Goal: Task Accomplishment & Management: Manage account settings

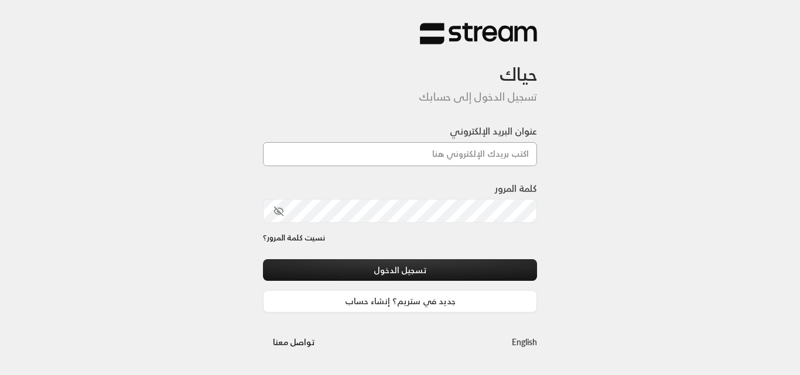
type input "[DOMAIN_NAME][EMAIL_ADDRESS][DOMAIN_NAME]"
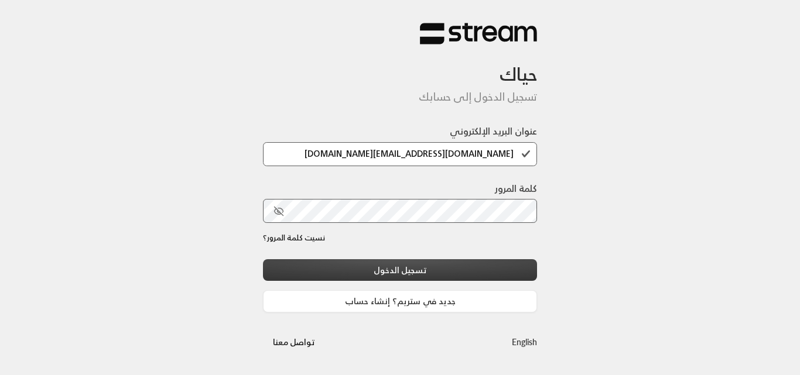
click at [395, 260] on button "تسجيل الدخول" at bounding box center [400, 270] width 274 height 22
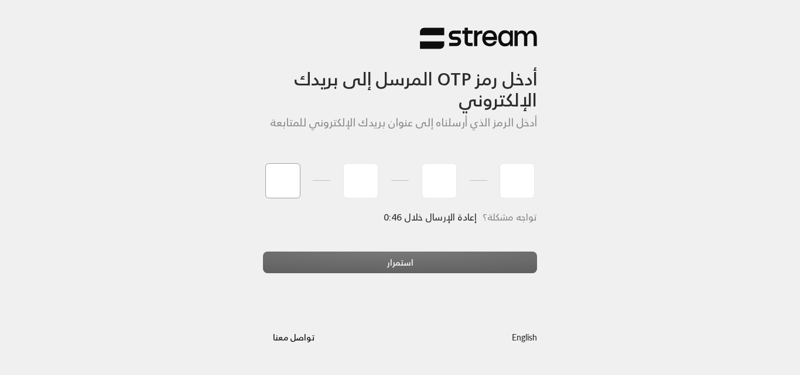
type input "4"
type input "2"
type input "0"
type input "1"
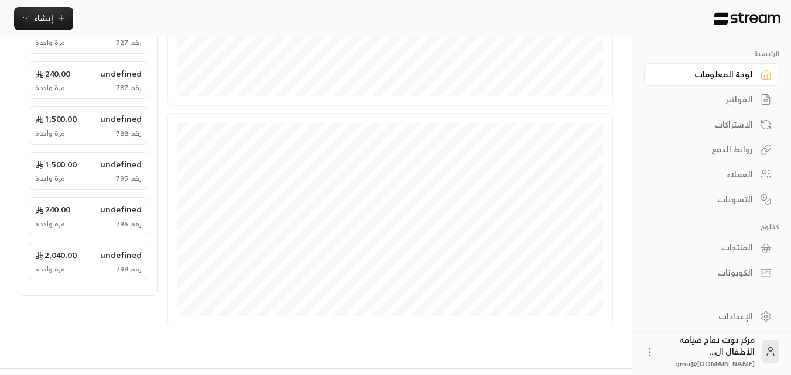
scroll to position [368, 0]
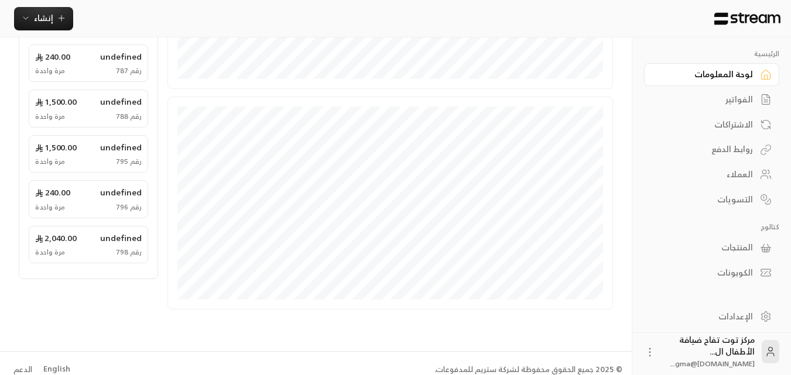
click at [730, 100] on div "الفواتير" at bounding box center [706, 100] width 94 height 12
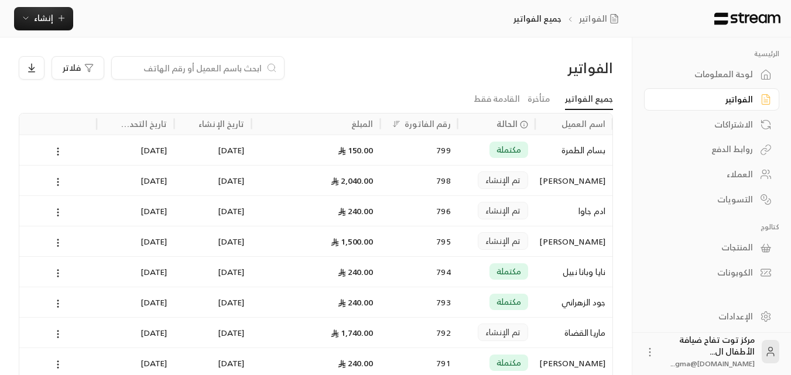
click at [231, 66] on input at bounding box center [190, 67] width 143 height 13
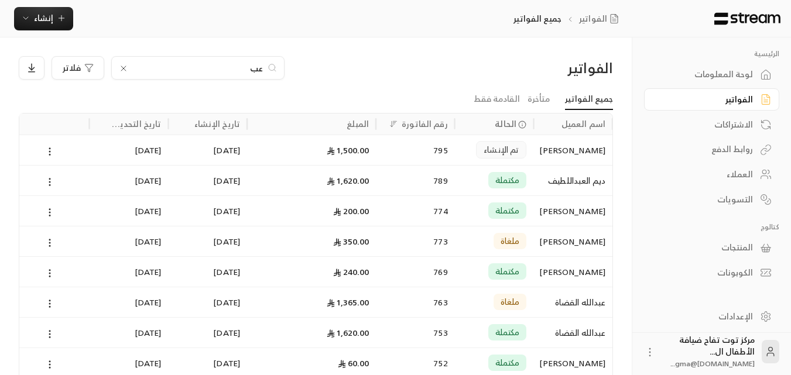
type input "ع"
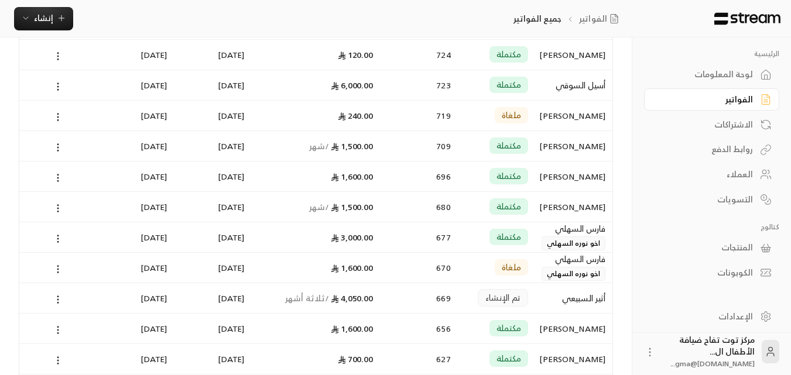
scroll to position [293, 0]
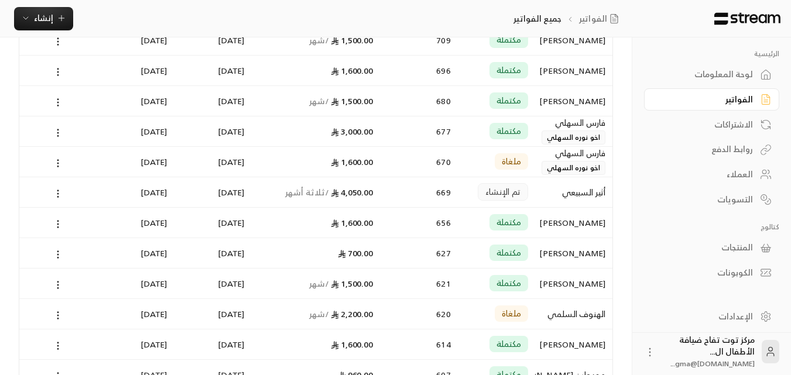
type input "[DEMOGRAPHIC_DATA]"
click at [565, 225] on div "[PERSON_NAME]" at bounding box center [573, 223] width 63 height 30
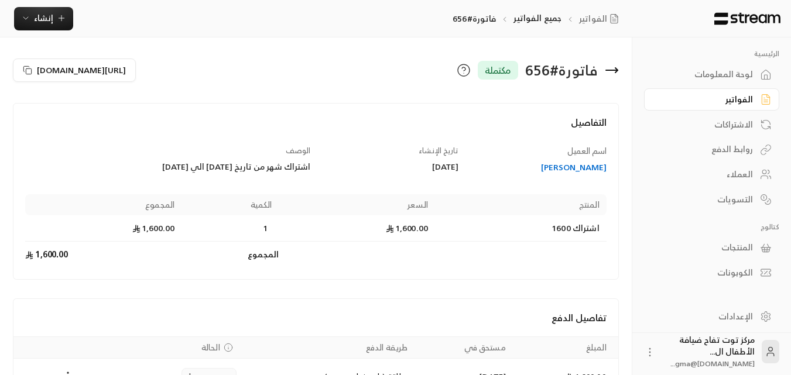
click at [547, 172] on div "[PERSON_NAME]" at bounding box center [538, 168] width 137 height 12
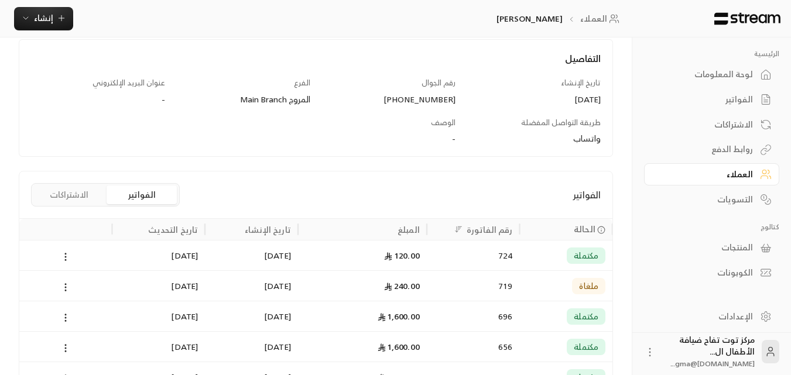
scroll to position [176, 0]
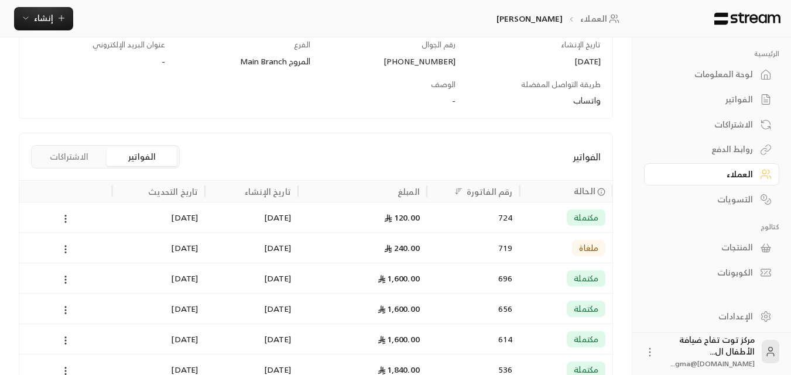
click at [573, 222] on div "مكتملة" at bounding box center [586, 218] width 39 height 16
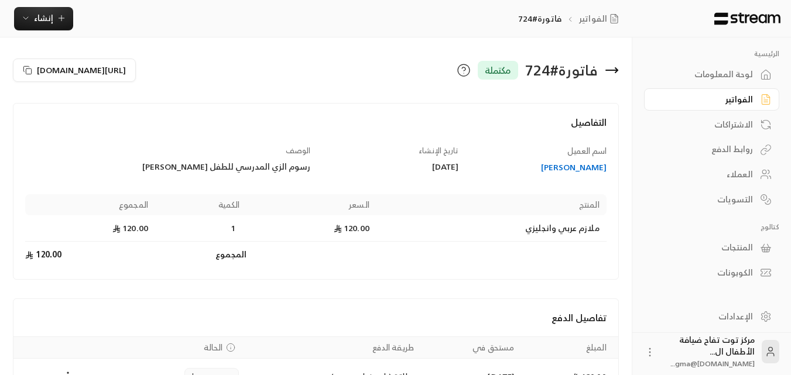
click at [609, 70] on icon at bounding box center [612, 70] width 14 height 14
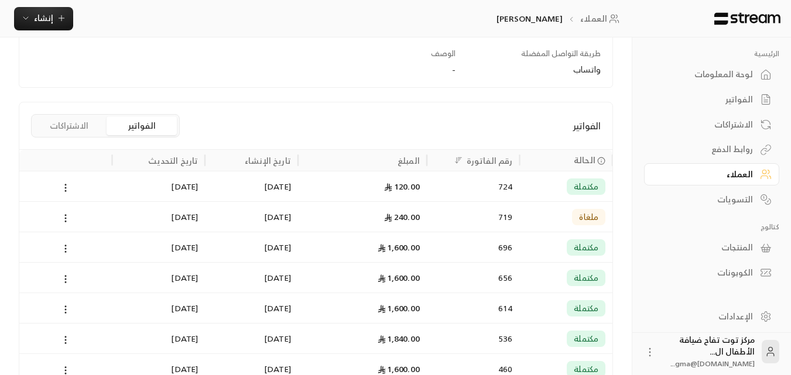
scroll to position [234, 0]
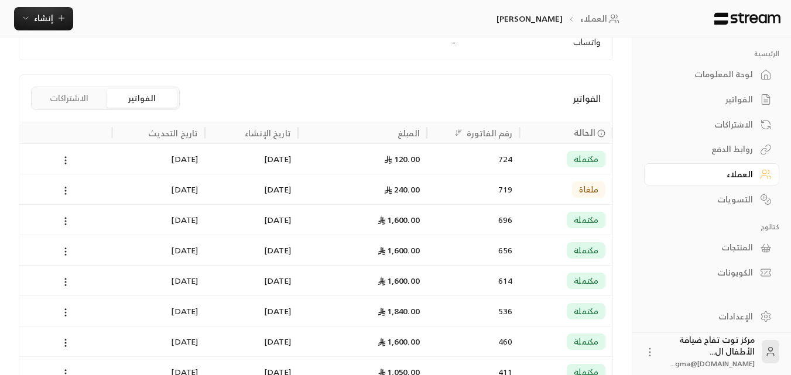
click at [580, 214] on span "مكتملة" at bounding box center [586, 220] width 25 height 12
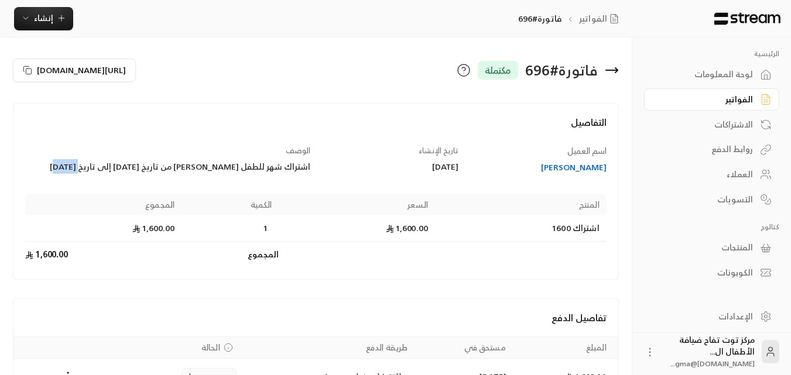
drag, startPoint x: 98, startPoint y: 165, endPoint x: 63, endPoint y: 166, distance: 35.2
click at [63, 166] on div "اشتراك شهر للطفل [PERSON_NAME] من تاريخ [DATE] إلى تاريخ [DATE]" at bounding box center [167, 167] width 285 height 12
click at [98, 149] on div "الوصف اشتراك شهر للطفل [PERSON_NAME] من تاريخ [DATE] إلى تاريخ [DATE]" at bounding box center [168, 159] width 296 height 29
click at [57, 166] on div "اشتراك شهر للطفل [PERSON_NAME] من تاريخ [DATE] إلى تاريخ [DATE]" at bounding box center [167, 167] width 285 height 12
drag, startPoint x: 310, startPoint y: 167, endPoint x: 74, endPoint y: 171, distance: 236.0
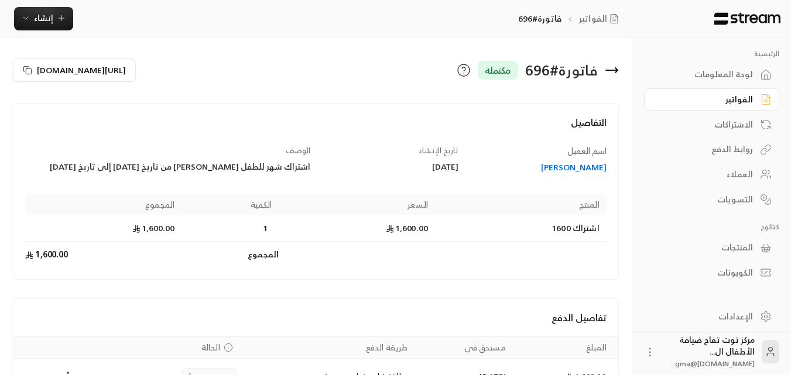
click at [74, 171] on div "الوصف اشتراك شهر للطفل [PERSON_NAME] من تاريخ [DATE] إلى تاريخ [DATE]" at bounding box center [168, 159] width 296 height 29
copy div "اشتراك شهر للطفل [PERSON_NAME] من تاريخ [DATE] إلى تاريخ 26-8-202"
click at [63, 23] on span "إنشاء" at bounding box center [43, 18] width 45 height 15
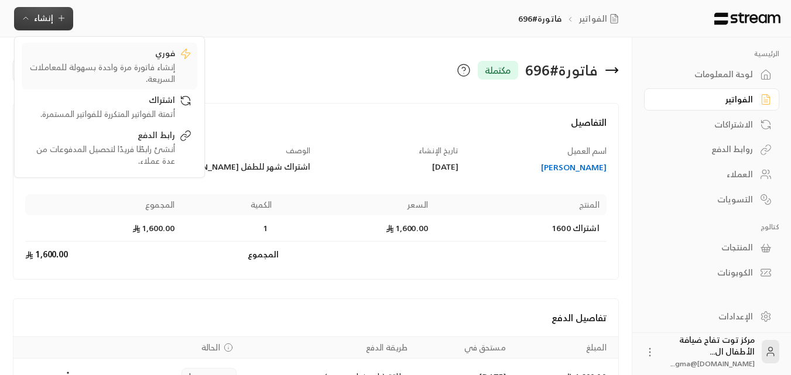
click at [163, 63] on div "إنشاء فاتورة مرة واحدة بسهولة للمعاملات السريعة." at bounding box center [102, 72] width 148 height 23
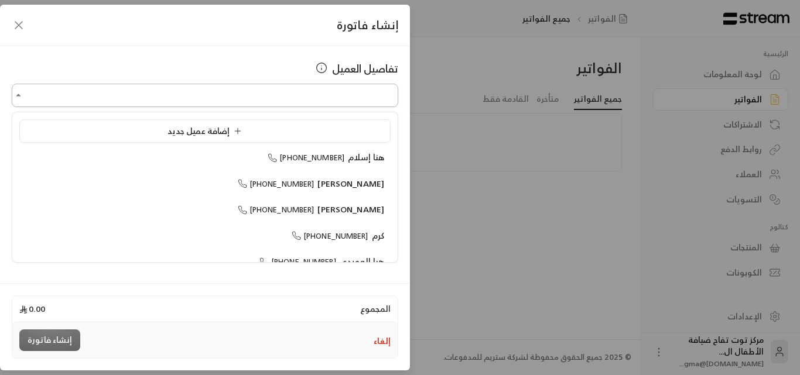
click at [289, 93] on input "اختر العميل" at bounding box center [205, 95] width 386 height 20
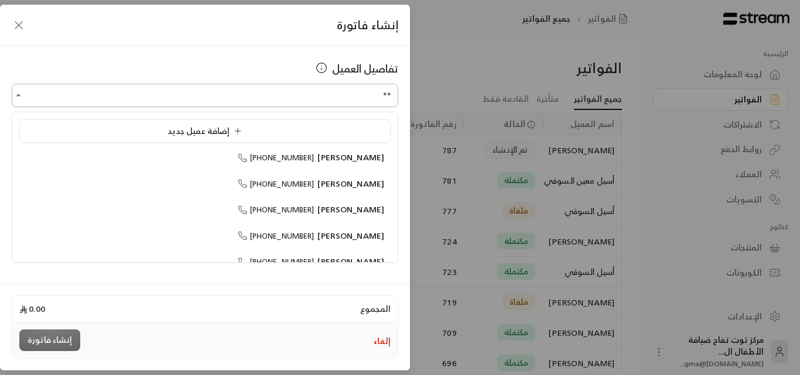
type input "*"
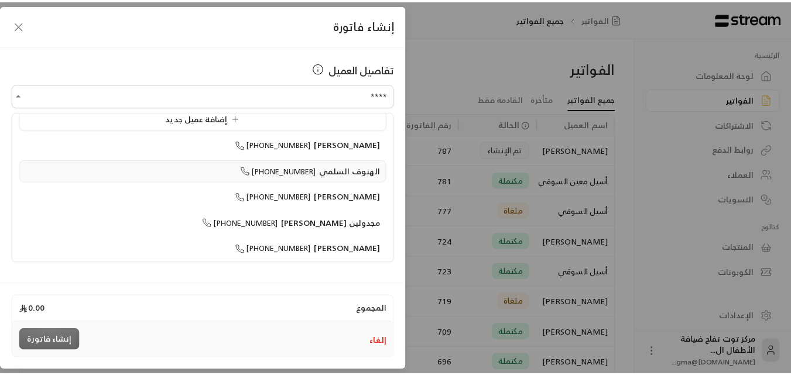
scroll to position [16, 0]
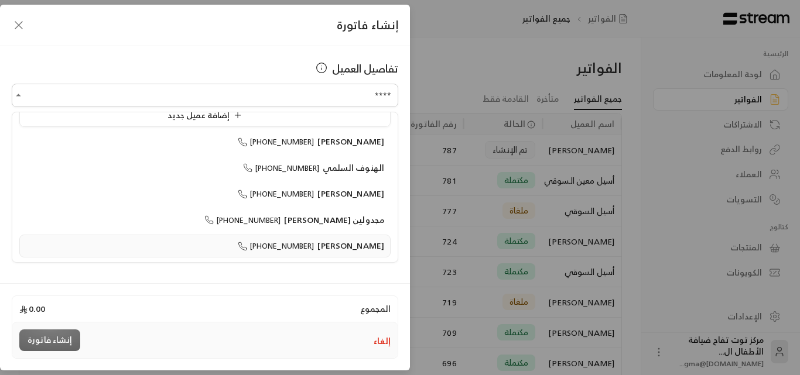
click at [324, 242] on span "[PERSON_NAME]" at bounding box center [350, 245] width 67 height 15
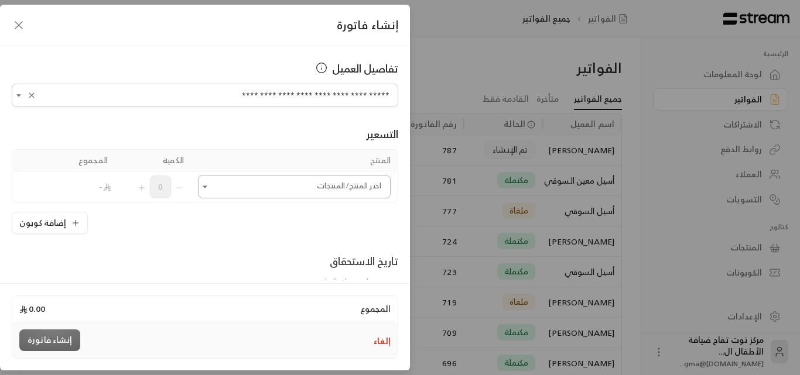
type input "**********"
click at [314, 193] on input "اختر العميل" at bounding box center [294, 187] width 193 height 20
click at [19, 19] on icon "button" at bounding box center [19, 25] width 14 height 14
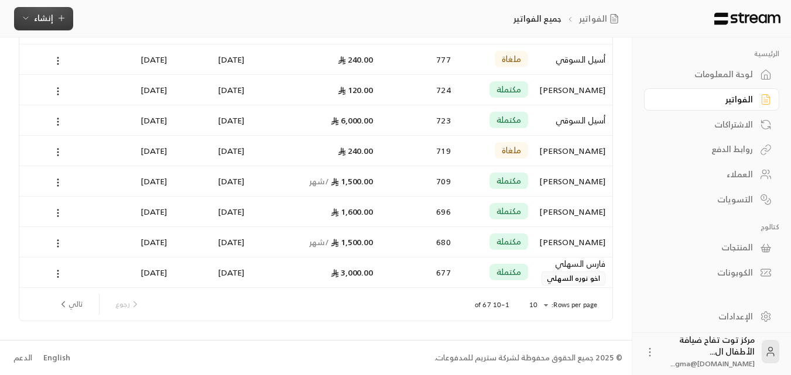
scroll to position [152, 0]
click at [567, 210] on div "[PERSON_NAME]" at bounding box center [573, 211] width 63 height 30
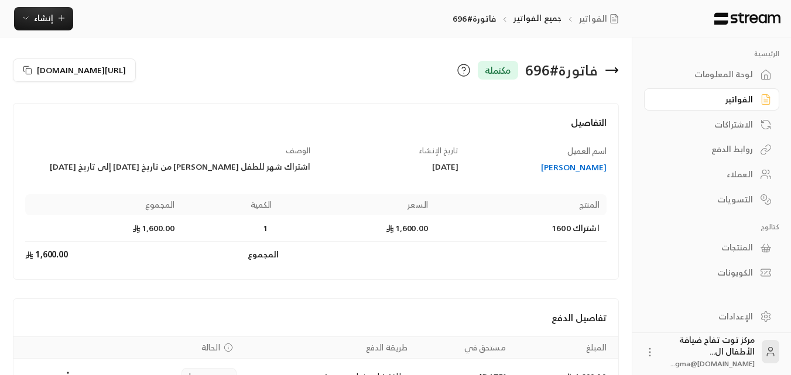
click at [518, 171] on div "[PERSON_NAME]" at bounding box center [538, 168] width 137 height 12
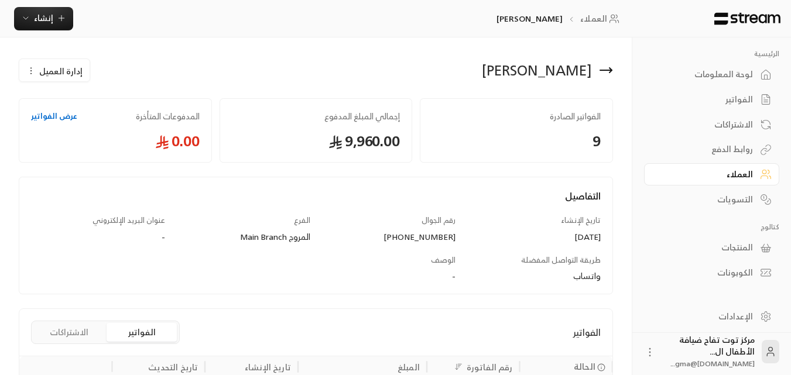
click at [71, 77] on span "إدارة العميل" at bounding box center [60, 71] width 43 height 12
click at [59, 23] on icon "button" at bounding box center [61, 17] width 9 height 9
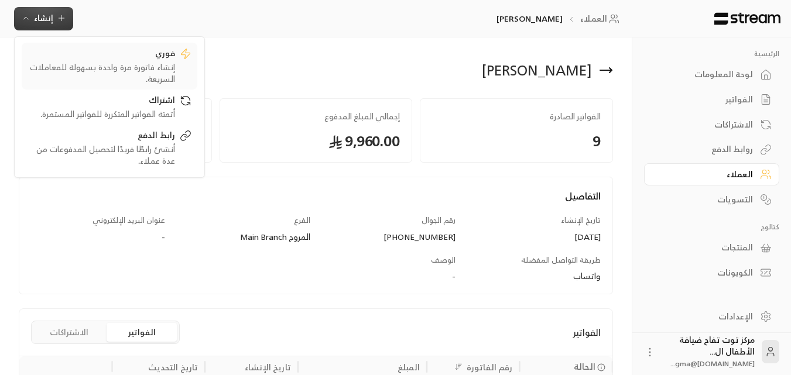
click at [93, 60] on div "فوري" at bounding box center [102, 54] width 148 height 14
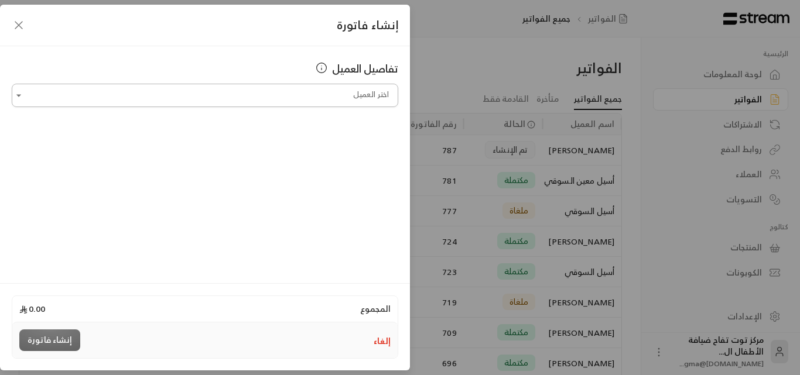
click at [180, 98] on input "اختر العميل" at bounding box center [205, 95] width 386 height 20
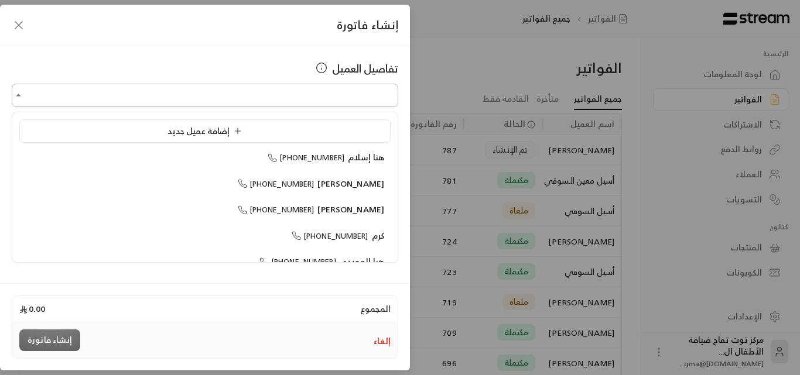
click at [95, 96] on input "اختر العميل" at bounding box center [205, 95] width 386 height 20
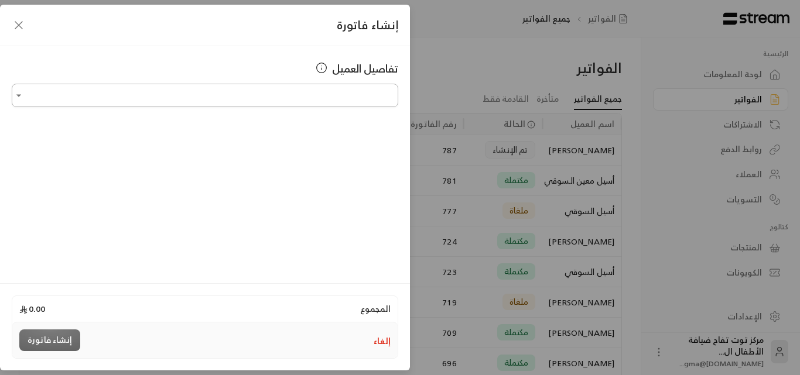
type input "*"
click at [319, 157] on span "[PERSON_NAME]" at bounding box center [350, 157] width 67 height 15
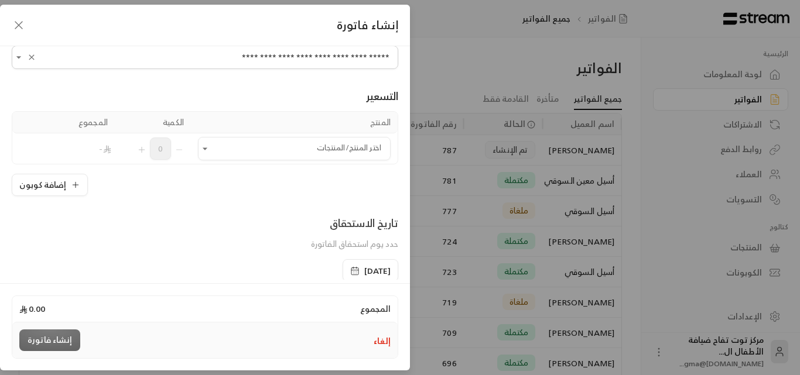
scroll to position [59, 0]
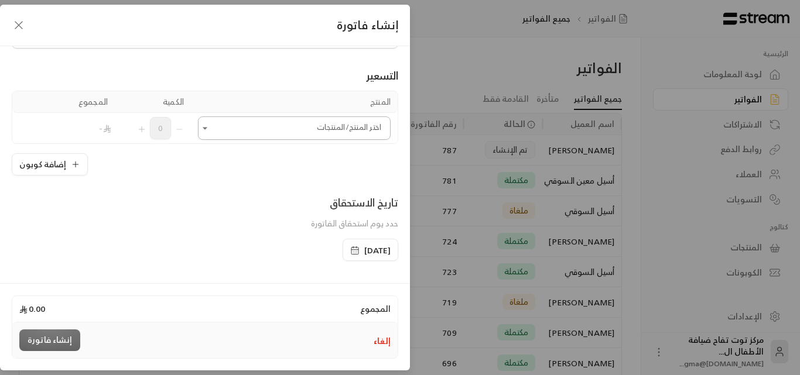
click at [211, 125] on icon "Open" at bounding box center [205, 128] width 12 height 12
type input "**********"
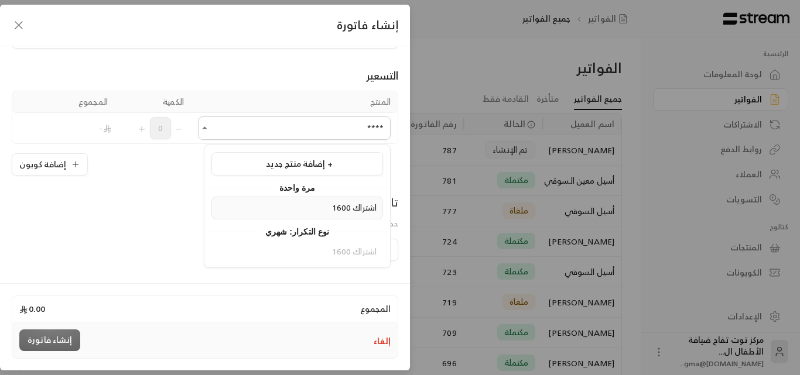
click at [348, 202] on span "اشتراك 1600" at bounding box center [354, 207] width 44 height 15
type input "****"
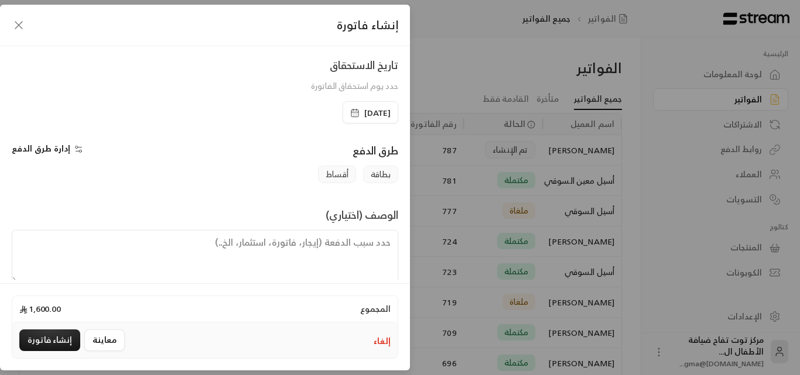
scroll to position [234, 0]
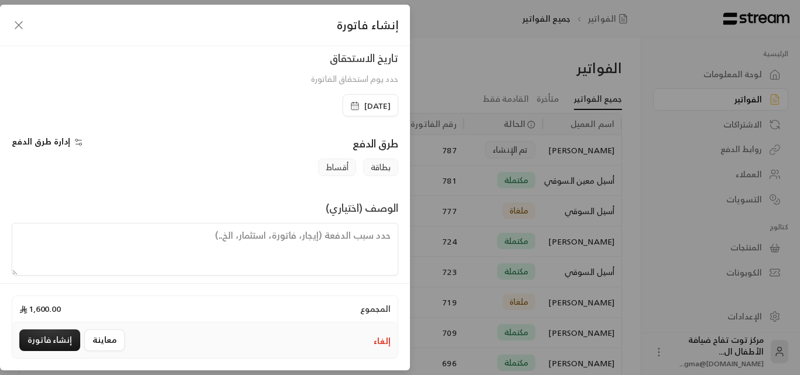
click at [364, 107] on span "[DATE]" at bounding box center [377, 106] width 26 height 12
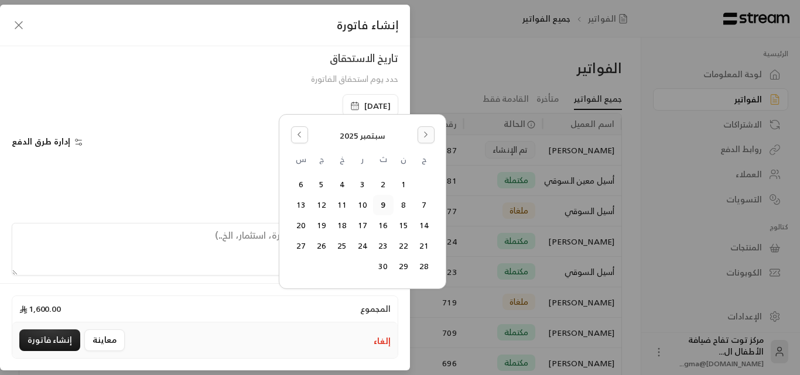
click at [425, 143] on button "Go to the Next Month" at bounding box center [425, 134] width 17 height 17
click at [300, 131] on icon "Go to the Previous Month" at bounding box center [299, 135] width 8 height 8
click at [361, 264] on button "27" at bounding box center [362, 266] width 19 height 19
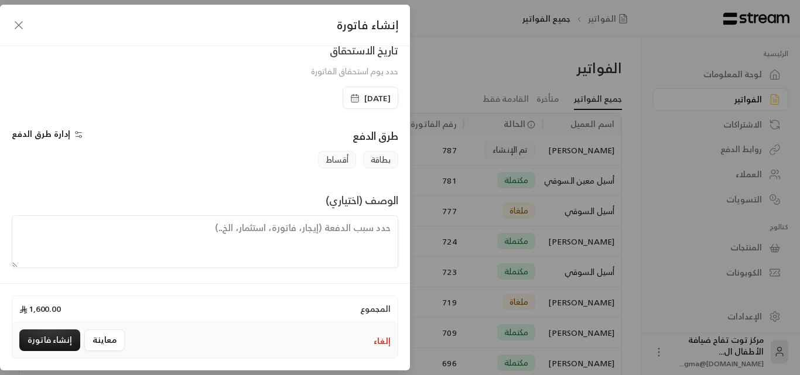
scroll to position [244, 0]
click at [330, 223] on textarea at bounding box center [205, 239] width 386 height 53
paste textarea "اشتراك شهر للطفل [PERSON_NAME] من تاريخ [DATE] إلى تاريخ 26-8-202"
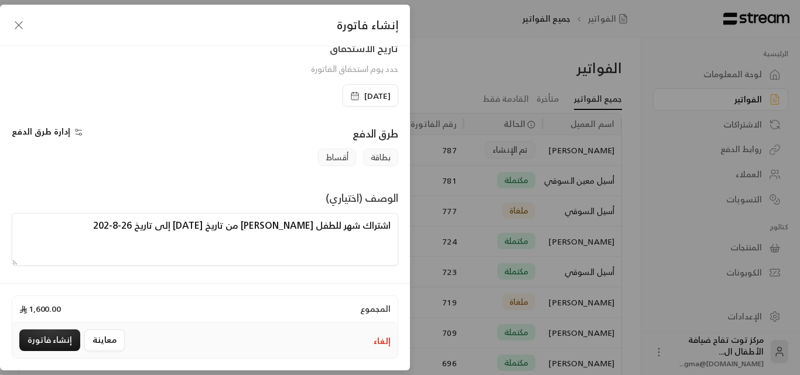
drag, startPoint x: 129, startPoint y: 225, endPoint x: 136, endPoint y: 228, distance: 7.9
click at [136, 228] on textarea "اشتراك شهر للطفل [PERSON_NAME] من تاريخ [DATE] إلى تاريخ 26-8-202" at bounding box center [205, 239] width 386 height 53
drag, startPoint x: 102, startPoint y: 224, endPoint x: 232, endPoint y: 223, distance: 130.6
click at [232, 223] on textarea "اشتراك شهر للطفل [PERSON_NAME] من تاريخ [DATE] إلى تاريخ 26-9-202" at bounding box center [205, 239] width 386 height 53
type textarea "اشتراك شهر للطفل [PERSON_NAME] من تاريخ [DATE] الى تاريخ [DATE]"
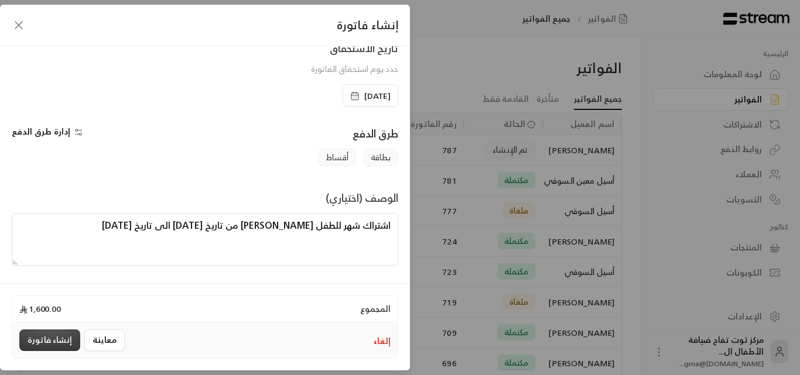
click at [57, 334] on button "إنشاء فاتورة" at bounding box center [49, 341] width 61 height 22
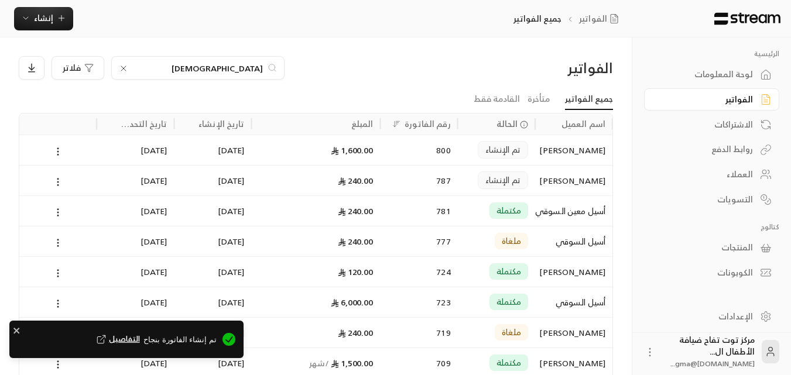
click at [123, 66] on icon at bounding box center [123, 68] width 9 height 9
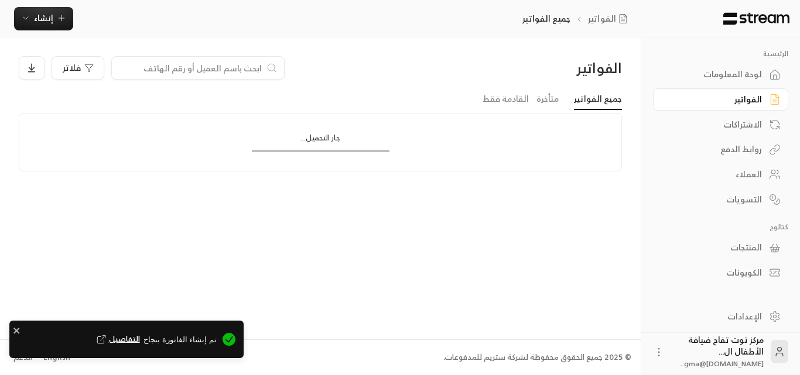
click at [205, 67] on input at bounding box center [190, 67] width 143 height 13
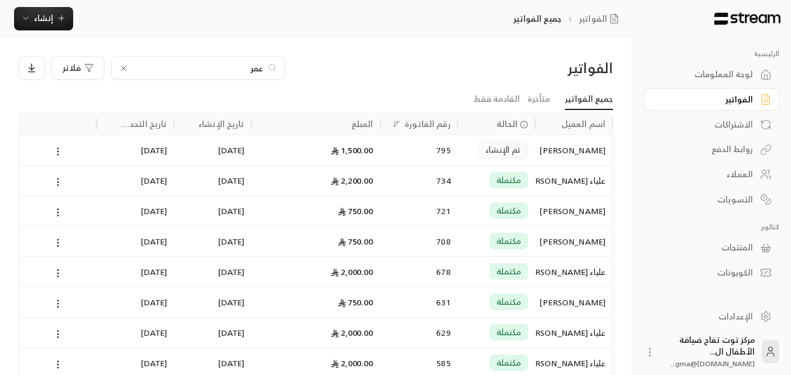
type input "عمر"
click at [590, 151] on div "[PERSON_NAME]" at bounding box center [573, 150] width 63 height 30
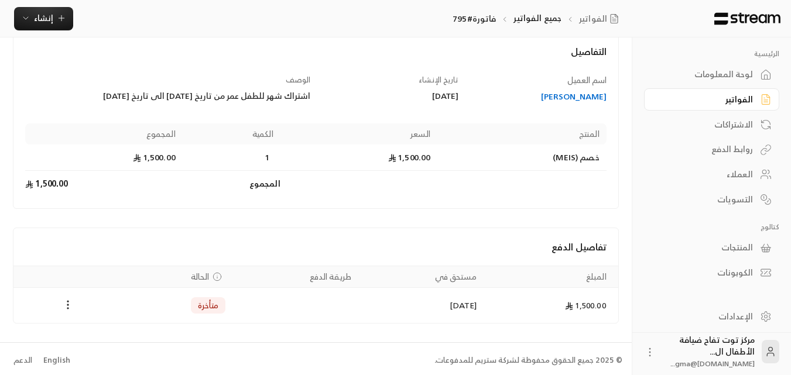
scroll to position [74, 0]
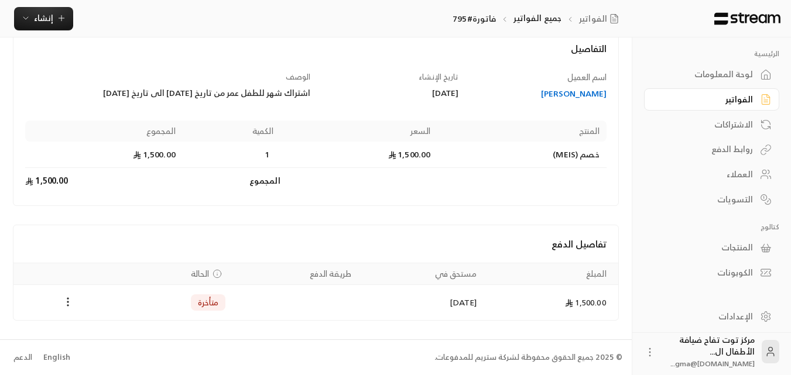
click at [583, 92] on div "[PERSON_NAME]" at bounding box center [538, 94] width 137 height 12
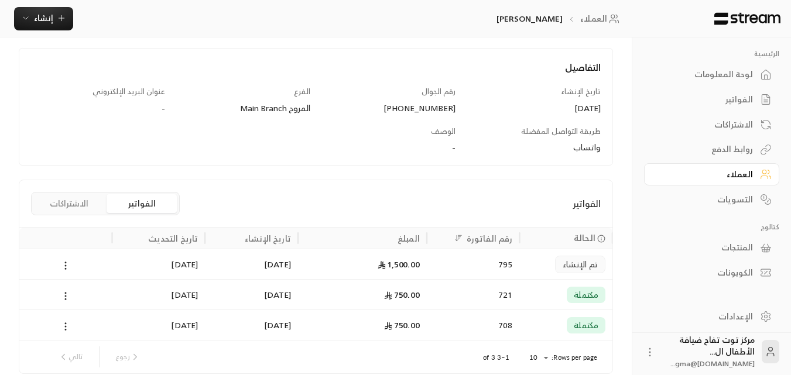
scroll to position [182, 0]
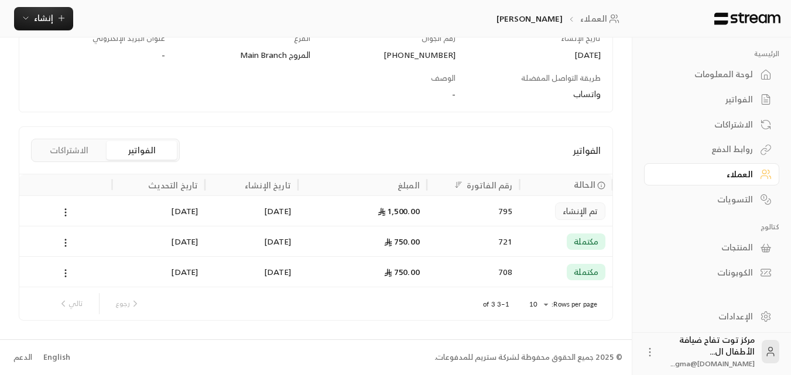
click at [401, 239] on div "750.00" at bounding box center [362, 242] width 115 height 30
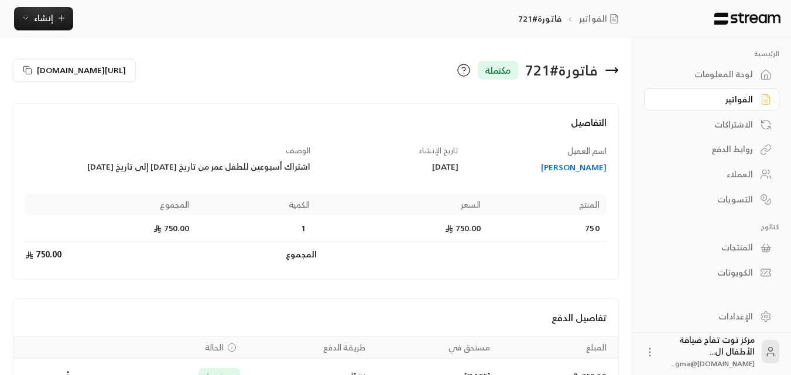
drag, startPoint x: 103, startPoint y: 162, endPoint x: 96, endPoint y: 166, distance: 8.1
click at [96, 166] on div "اشتراك أسبوعين للطفل عمر من تاريخ [DATE] إلى تاريخ [DATE]" at bounding box center [167, 167] width 285 height 12
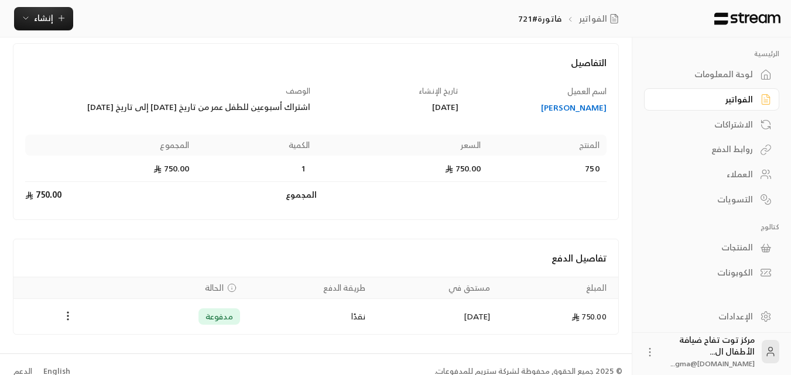
scroll to position [74, 0]
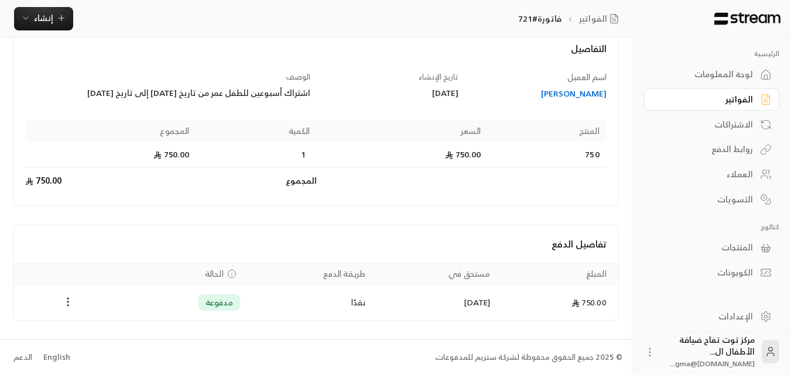
click at [66, 298] on icon "Payments" at bounding box center [68, 302] width 12 height 12
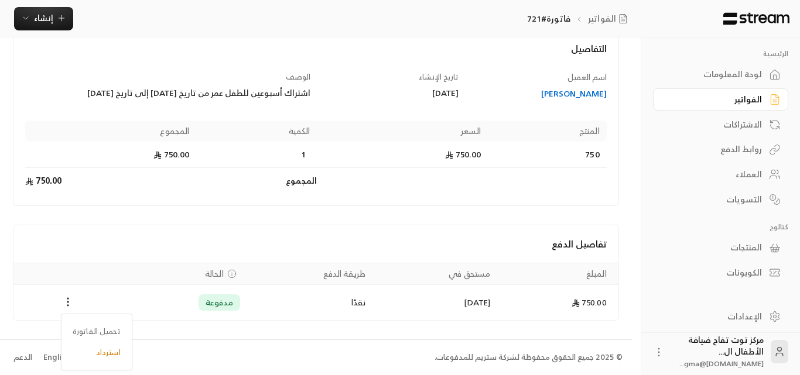
click at [190, 225] on div at bounding box center [400, 187] width 800 height 375
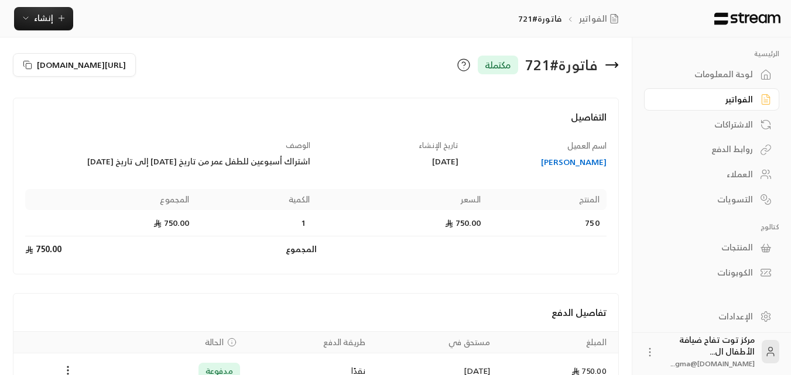
scroll to position [0, 0]
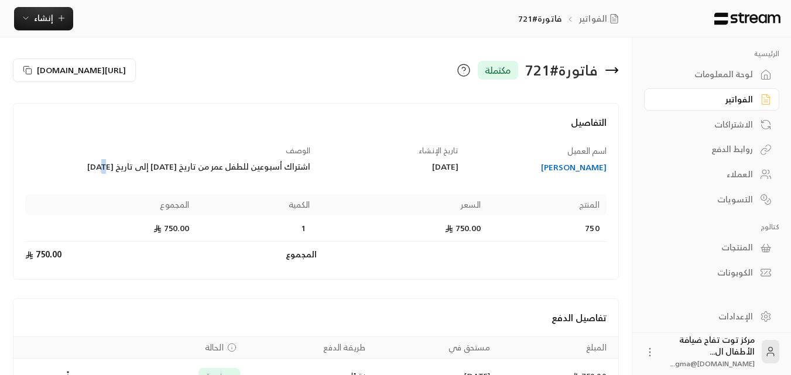
drag, startPoint x: 102, startPoint y: 165, endPoint x: 105, endPoint y: 171, distance: 6.9
click at [105, 171] on div "اشتراك أسبوعين للطفل عمر من تاريخ [DATE] إلى تاريخ [DATE]" at bounding box center [167, 167] width 285 height 12
click at [581, 162] on div "[PERSON_NAME]" at bounding box center [538, 168] width 137 height 12
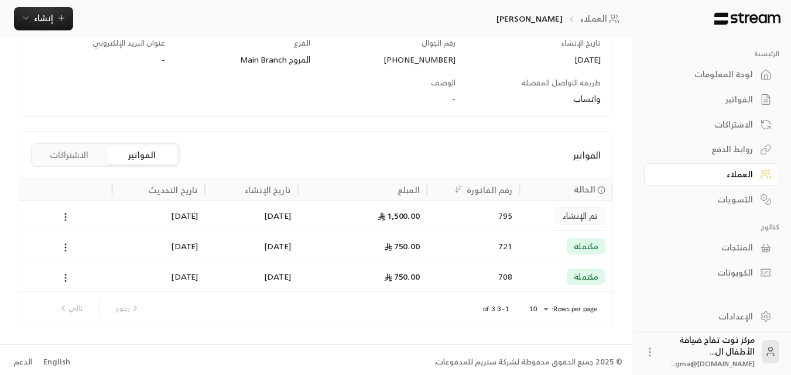
scroll to position [182, 0]
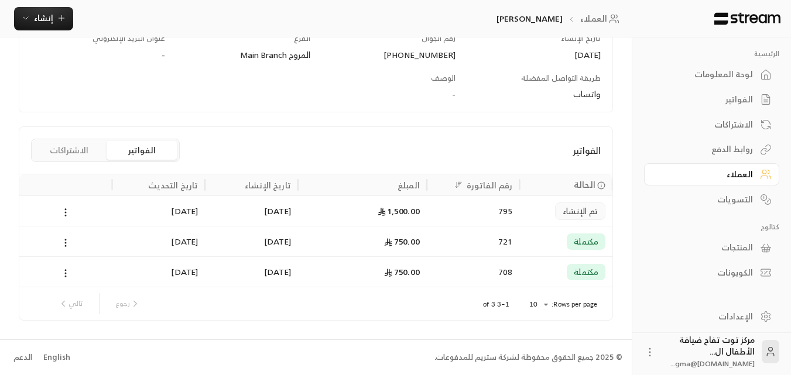
click at [577, 214] on span "تم الإنشاء" at bounding box center [580, 212] width 35 height 12
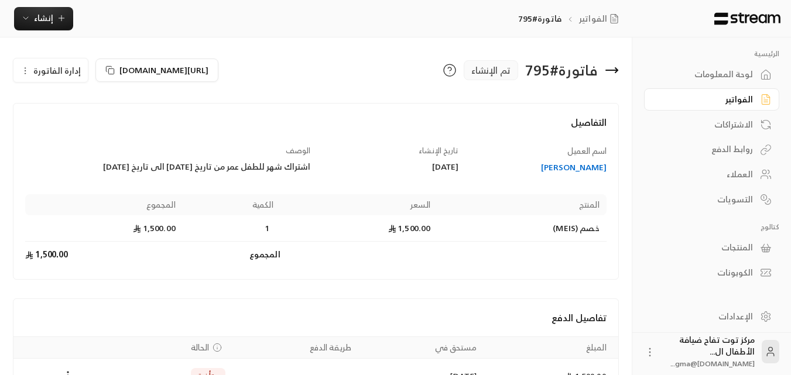
click at [577, 163] on div "[PERSON_NAME]" at bounding box center [538, 168] width 137 height 12
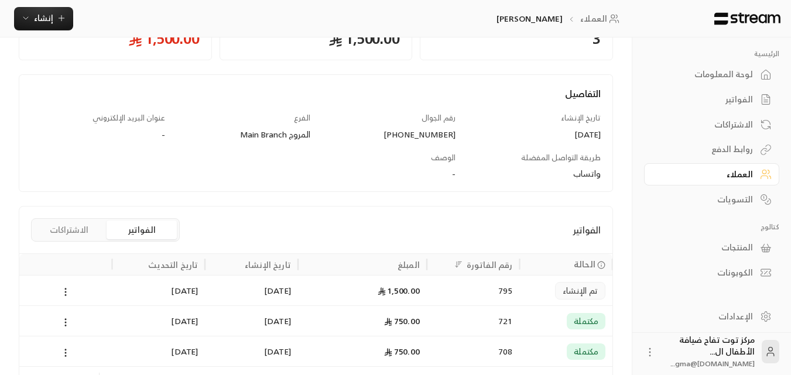
scroll to position [182, 0]
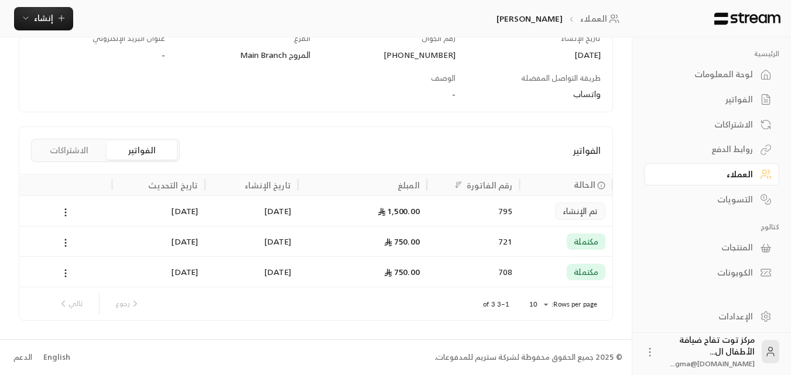
click at [519, 235] on div "721" at bounding box center [473, 241] width 93 height 30
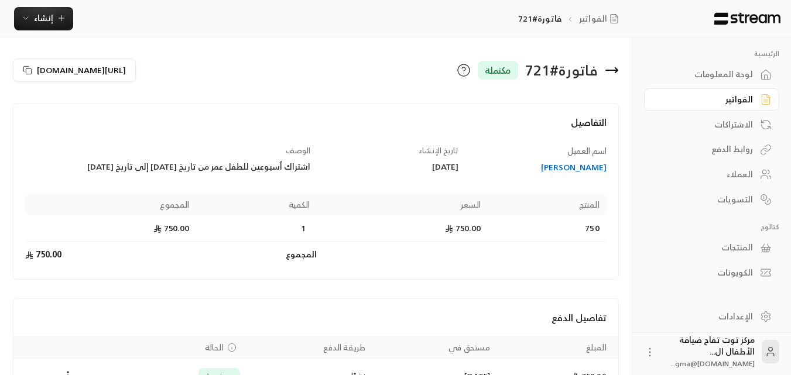
click at [573, 167] on div "[PERSON_NAME]" at bounding box center [538, 168] width 137 height 12
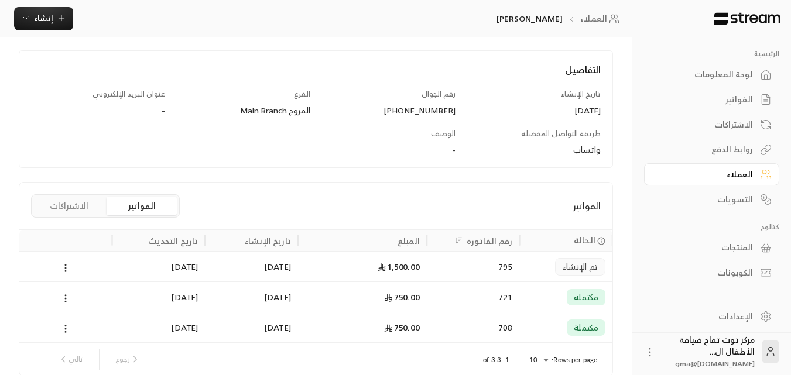
scroll to position [182, 0]
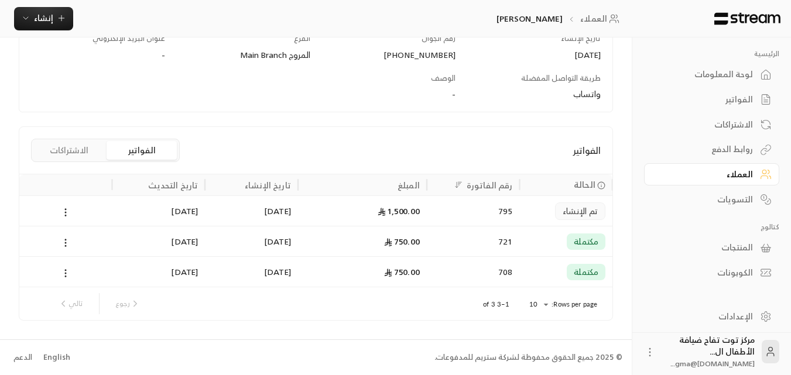
click at [516, 206] on div "795" at bounding box center [473, 211] width 93 height 30
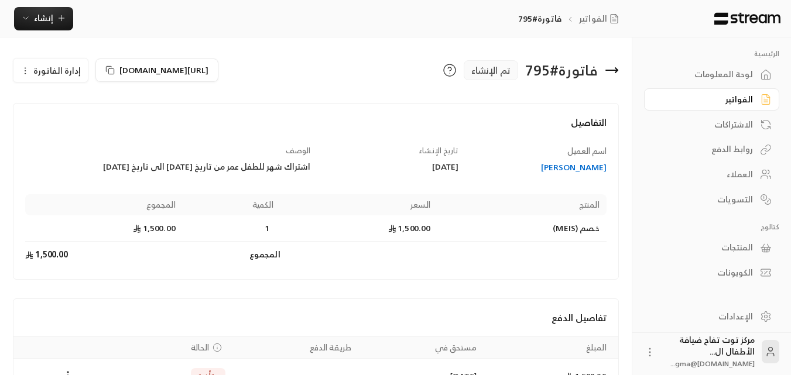
click at [49, 67] on span "إدارة الفاتورة" at bounding box center [56, 70] width 47 height 15
click at [67, 98] on link "تعديل" at bounding box center [57, 104] width 73 height 21
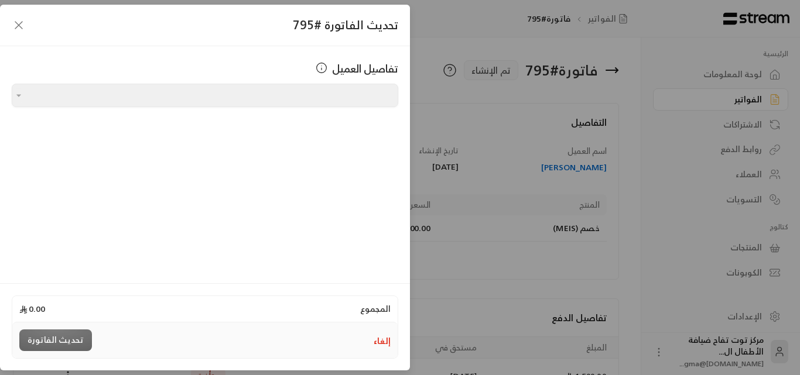
click at [19, 28] on icon "button" at bounding box center [19, 25] width 14 height 14
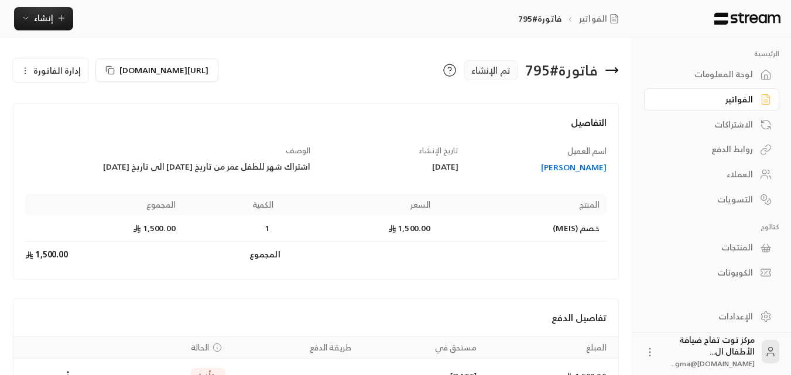
click at [42, 70] on span "إدارة الفاتورة" at bounding box center [56, 70] width 47 height 15
click at [77, 105] on span "تعديل" at bounding box center [77, 104] width 22 height 9
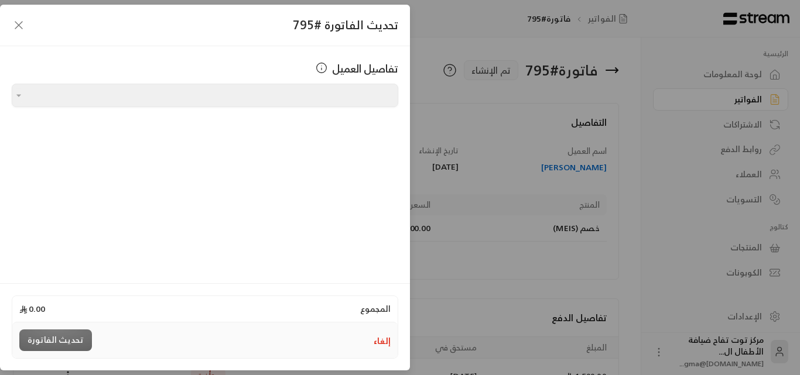
click at [365, 236] on div "تفاصيل العميل اختر العميل اختر العميل" at bounding box center [205, 163] width 410 height 234
click at [14, 24] on icon "button" at bounding box center [19, 25] width 14 height 14
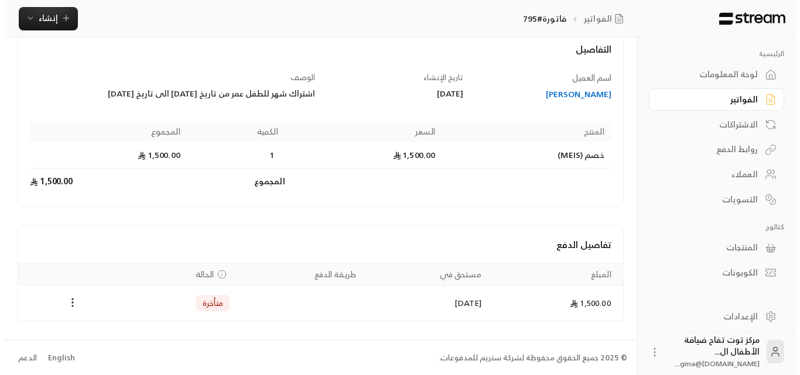
scroll to position [74, 0]
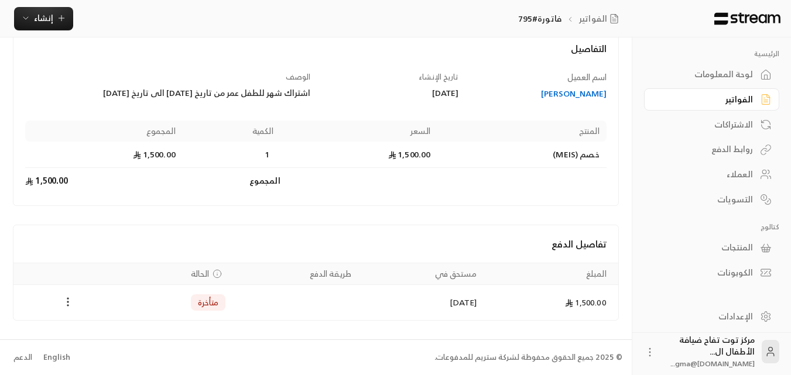
click at [71, 308] on icon "Payments" at bounding box center [68, 302] width 12 height 12
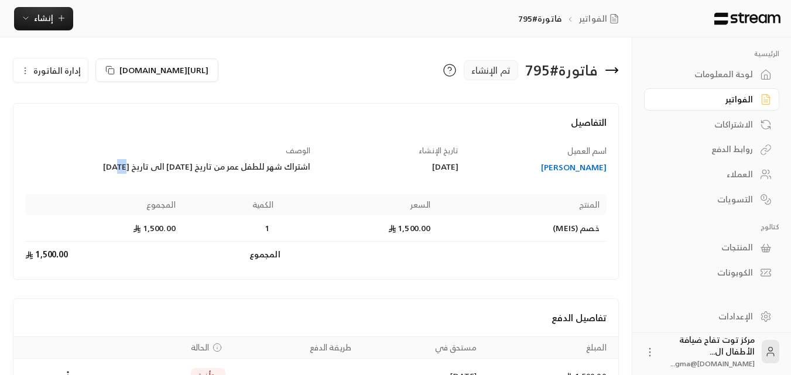
drag, startPoint x: 112, startPoint y: 165, endPoint x: 119, endPoint y: 168, distance: 7.9
click at [119, 168] on div "اشتراك شهر للطفل عمر من تاريخ [DATE] الى تاريخ [DATE]" at bounding box center [167, 167] width 285 height 12
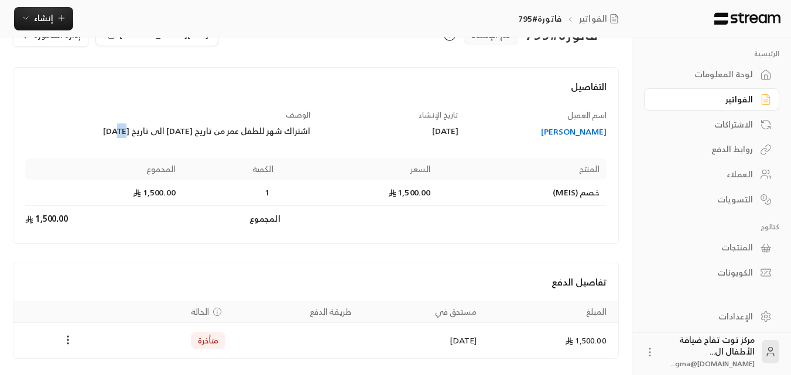
scroll to position [15, 0]
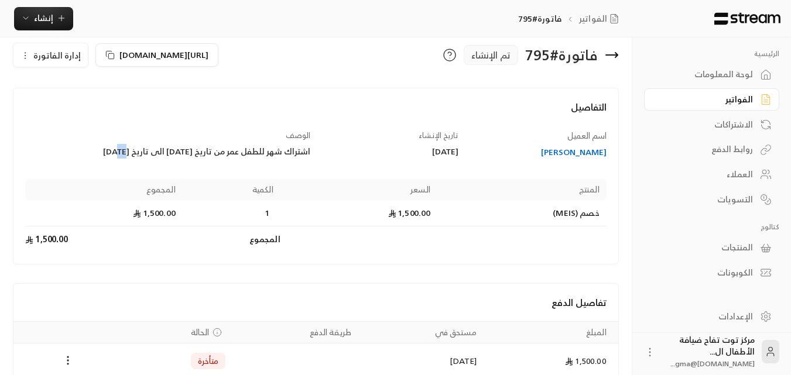
click at [57, 59] on span "إدارة الفاتورة" at bounding box center [56, 55] width 47 height 15
click at [80, 91] on span "تعديل" at bounding box center [77, 88] width 22 height 9
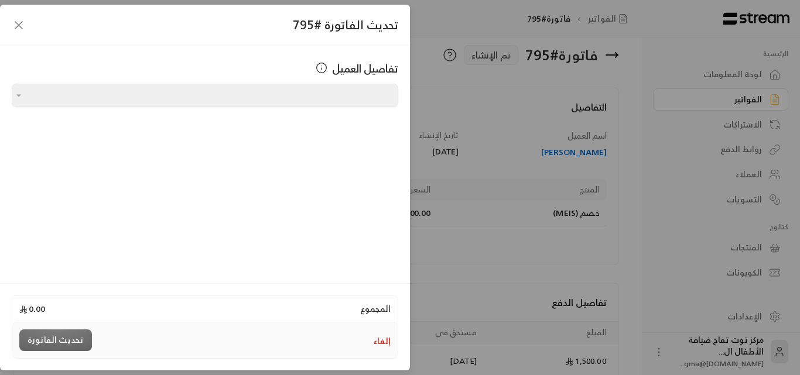
click at [19, 24] on icon "button" at bounding box center [19, 25] width 14 height 14
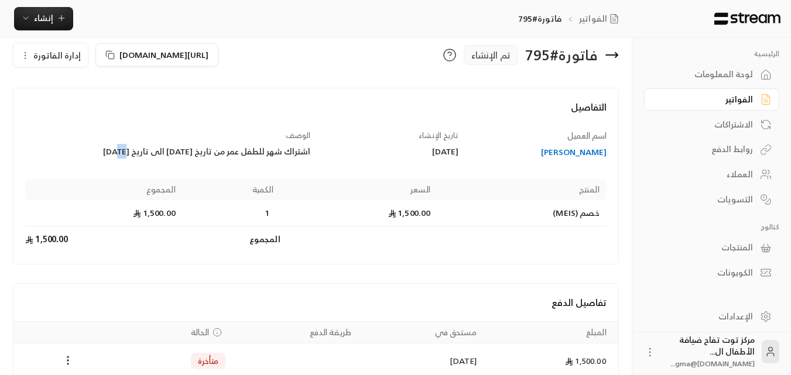
scroll to position [74, 0]
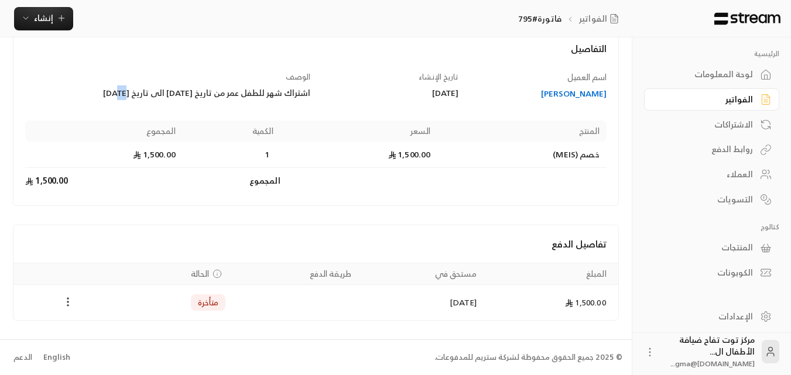
click at [73, 303] on icon "Payments" at bounding box center [68, 302] width 12 height 12
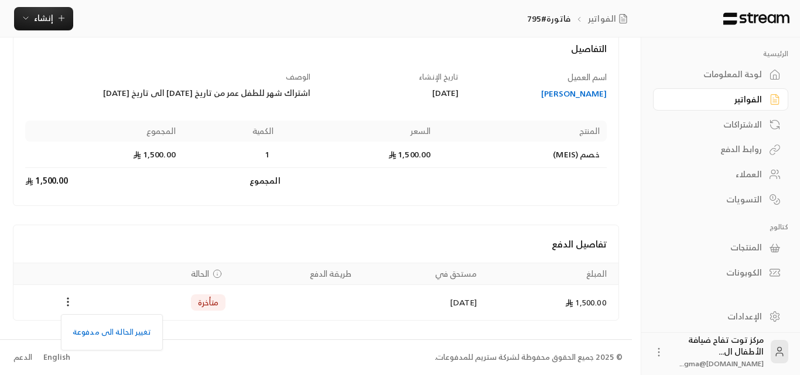
click at [75, 136] on div at bounding box center [400, 187] width 800 height 375
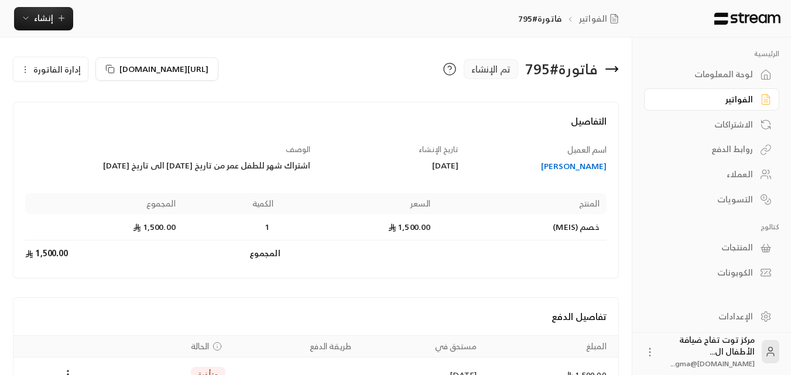
scroll to position [0, 0]
click at [57, 73] on span "إدارة الفاتورة" at bounding box center [56, 70] width 47 height 15
click at [81, 104] on span "تعديل" at bounding box center [77, 104] width 22 height 9
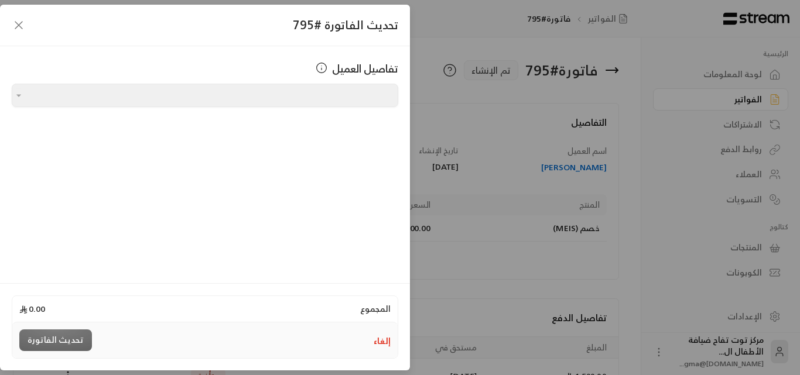
click at [306, 228] on div "تفاصيل العميل اختر العميل اختر العميل" at bounding box center [205, 163] width 410 height 234
click at [36, 307] on span "0.00" at bounding box center [32, 309] width 26 height 12
drag, startPoint x: 36, startPoint y: 307, endPoint x: 238, endPoint y: 310, distance: 202.0
click at [227, 310] on div "المجموع 0.00" at bounding box center [204, 309] width 385 height 26
click at [308, 310] on div "المجموع 0.00" at bounding box center [204, 309] width 385 height 26
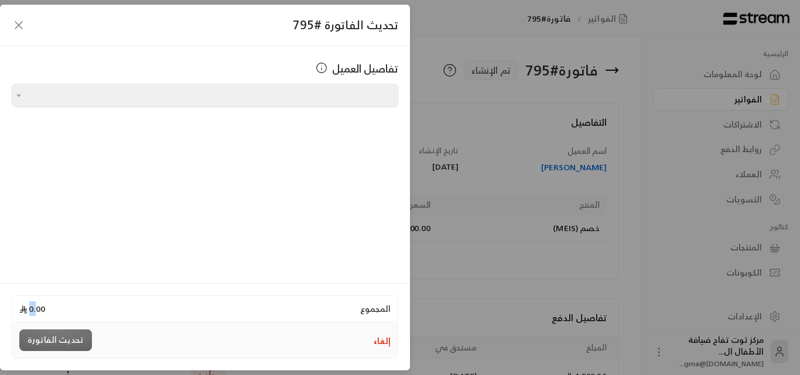
click at [308, 310] on div "المجموع 0.00" at bounding box center [204, 309] width 385 height 26
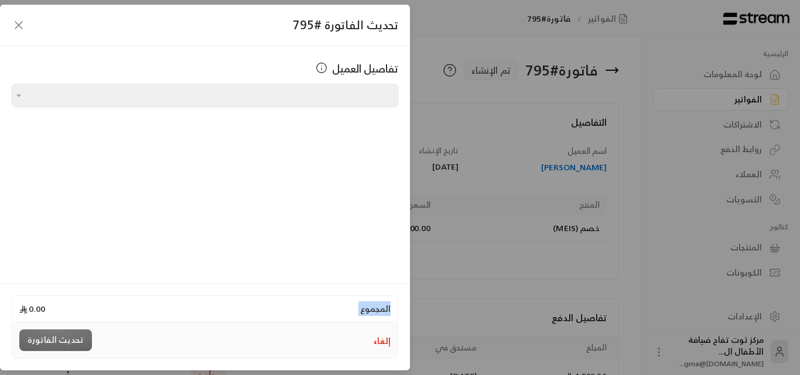
click at [390, 342] on button "إلغاء" at bounding box center [382, 342] width 17 height 12
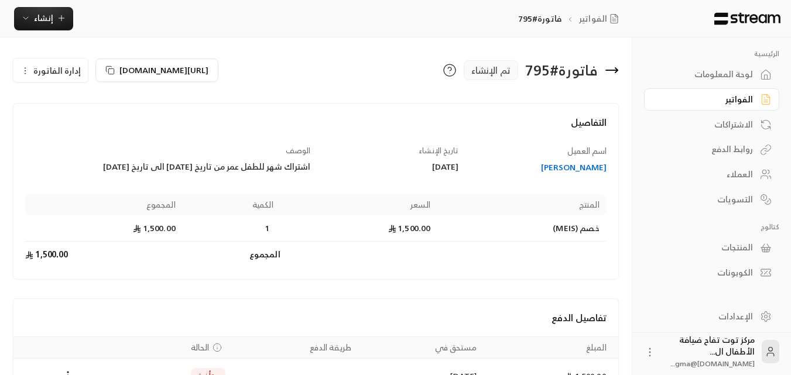
click at [114, 168] on div "اشتراك شهر للطفل عمر من تاريخ [DATE] الى تاريخ [DATE]" at bounding box center [167, 167] width 285 height 12
click at [450, 74] on icon at bounding box center [450, 70] width 14 height 14
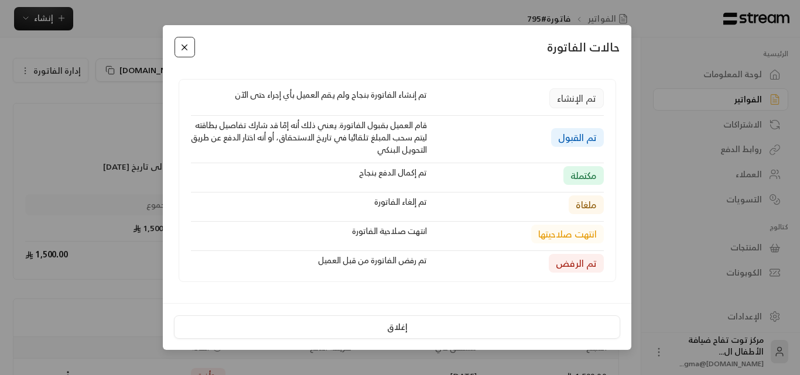
click at [180, 52] on button "Close" at bounding box center [184, 47] width 20 height 20
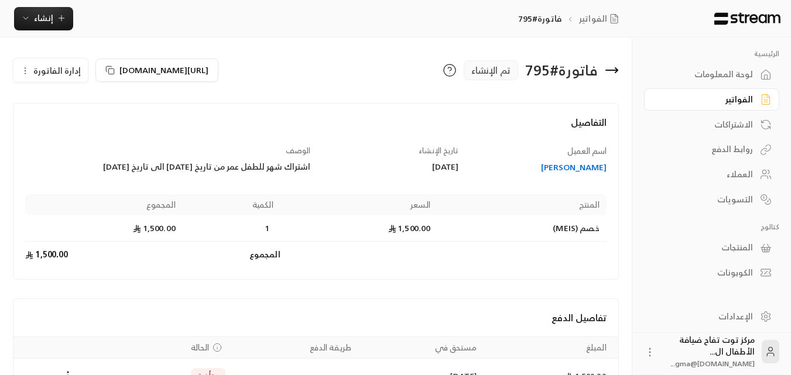
click at [67, 74] on span "إدارة الفاتورة" at bounding box center [56, 70] width 47 height 15
click at [80, 102] on span "تعديل" at bounding box center [77, 104] width 22 height 9
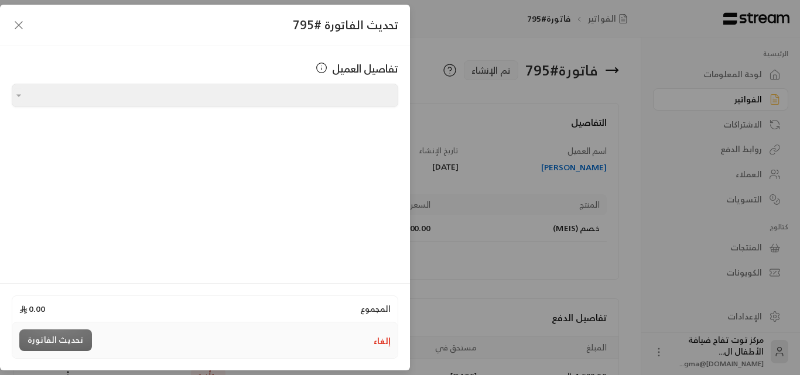
click at [305, 210] on div "تفاصيل العميل اختر العميل اختر العميل" at bounding box center [205, 163] width 410 height 234
click at [306, 210] on div "تفاصيل العميل اختر العميل اختر العميل" at bounding box center [205, 163] width 410 height 234
click at [307, 210] on div "تفاصيل العميل اختر العميل اختر العميل" at bounding box center [205, 163] width 410 height 234
click at [312, 210] on div "تفاصيل العميل اختر العميل اختر العميل" at bounding box center [205, 163] width 410 height 234
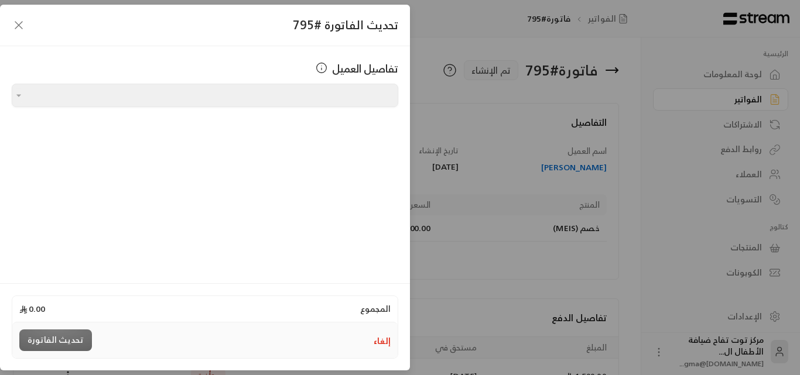
click at [313, 210] on div "تفاصيل العميل اختر العميل اختر العميل" at bounding box center [205, 163] width 410 height 234
click at [22, 21] on icon "button" at bounding box center [19, 25] width 14 height 14
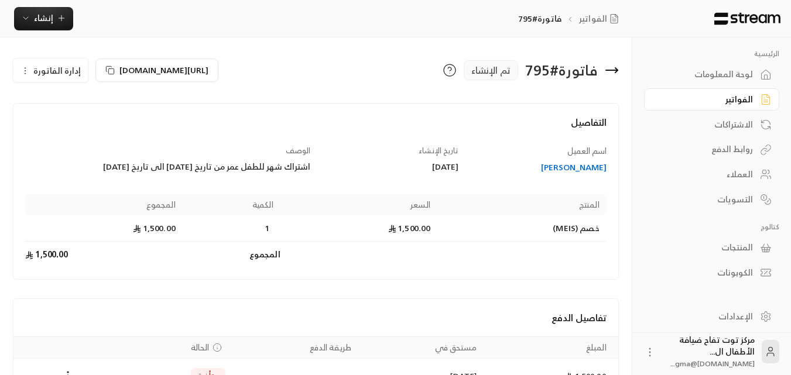
drag, startPoint x: 28, startPoint y: 67, endPoint x: 32, endPoint y: 73, distance: 7.1
click at [28, 67] on icon "button" at bounding box center [24, 70] width 9 height 9
click at [81, 122] on span "إلغاء" at bounding box center [80, 125] width 15 height 9
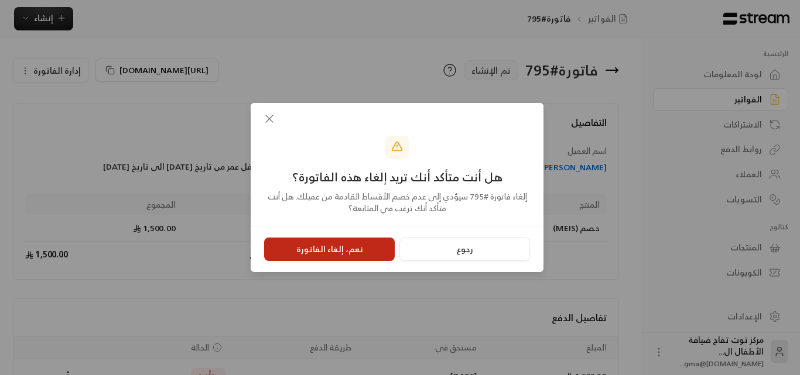
click at [291, 239] on button "نعم، إلغاء الفاتورة" at bounding box center [329, 249] width 131 height 23
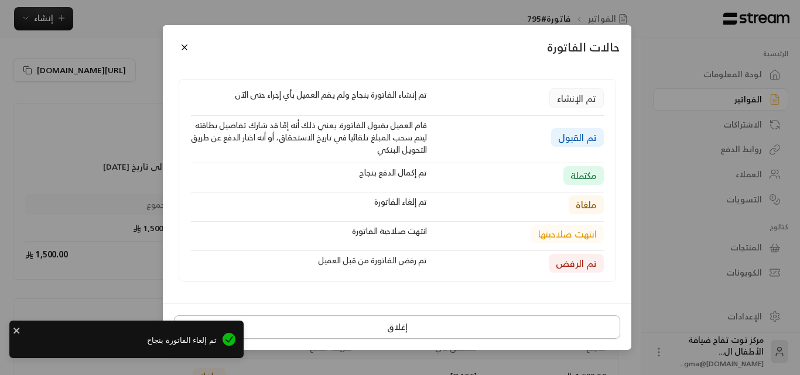
click at [398, 319] on button "إغلاق" at bounding box center [397, 327] width 446 height 23
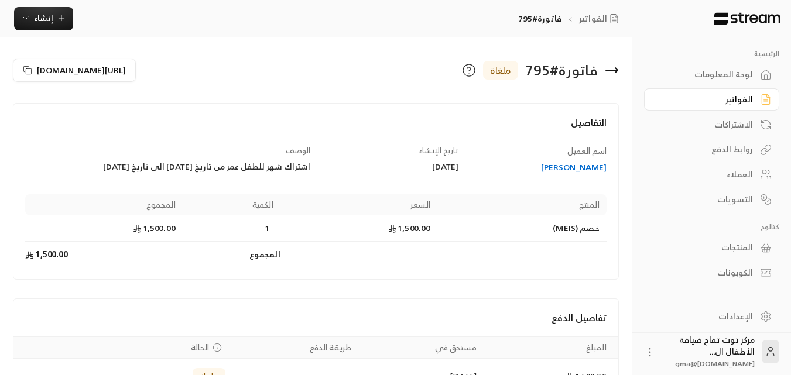
click at [580, 168] on div "[PERSON_NAME]" at bounding box center [538, 168] width 137 height 12
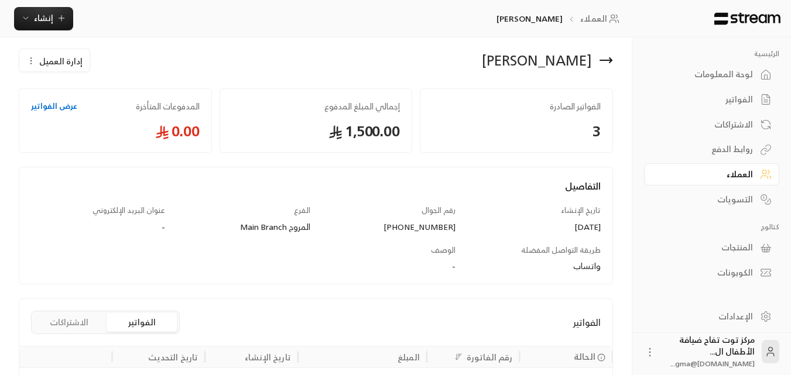
scroll to position [6, 0]
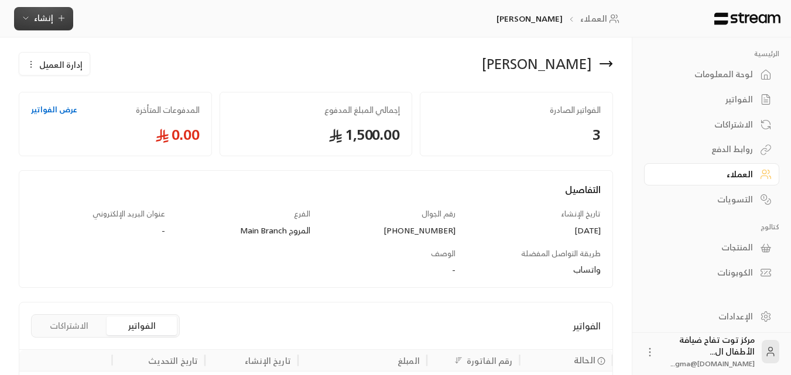
click at [43, 26] on button "إنشاء" at bounding box center [43, 18] width 59 height 23
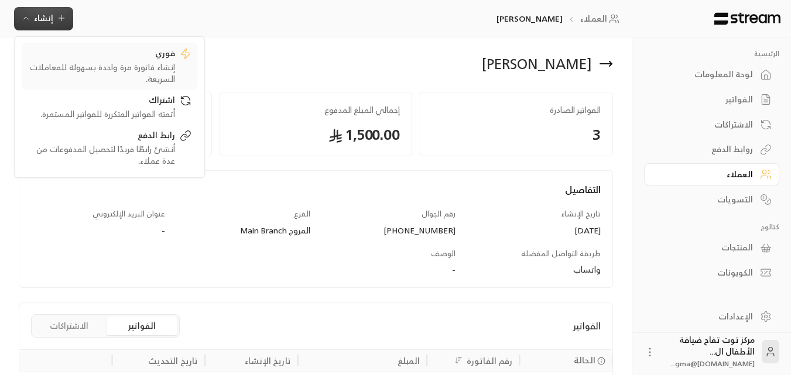
click at [117, 80] on div "إنشاء فاتورة مرة واحدة بسهولة للمعاملات السريعة." at bounding box center [102, 72] width 148 height 23
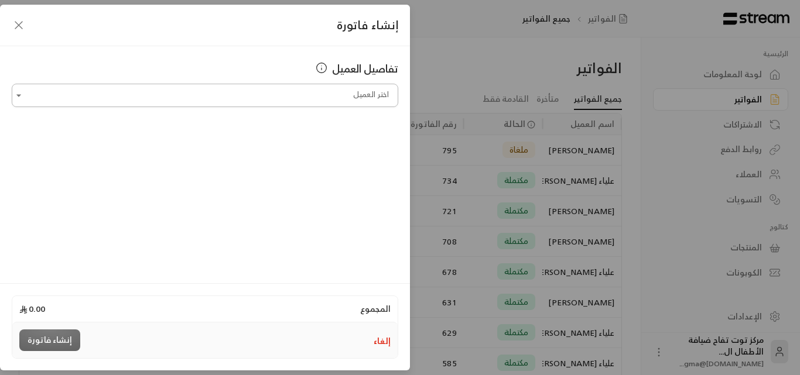
click at [230, 100] on input "اختر العميل" at bounding box center [205, 95] width 386 height 20
click at [313, 156] on span "[PHONE_NUMBER]" at bounding box center [276, 157] width 77 height 13
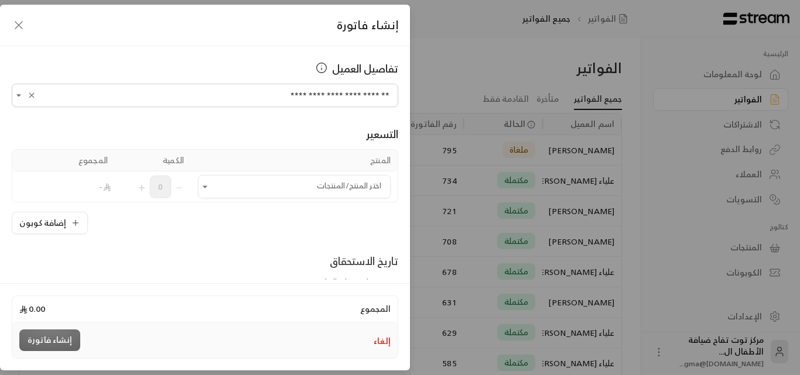
scroll to position [59, 0]
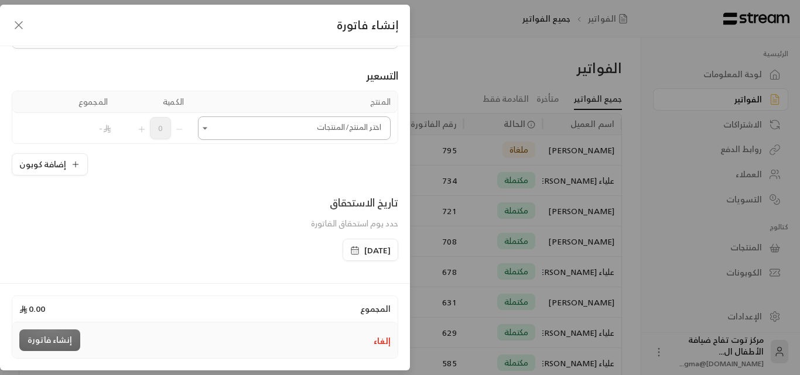
type input "**********"
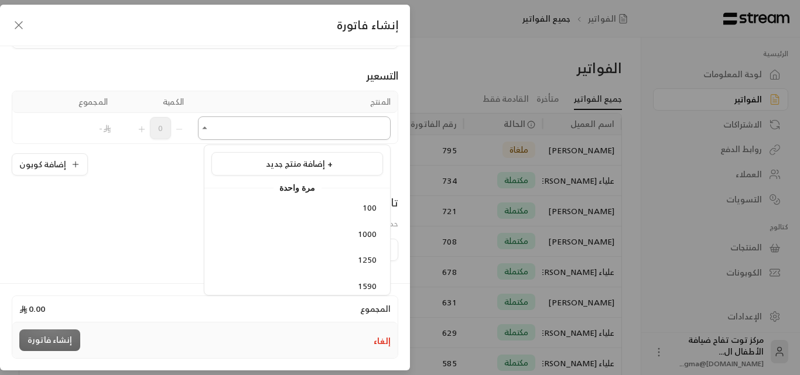
click at [283, 138] on input "اختر العميل" at bounding box center [294, 128] width 193 height 20
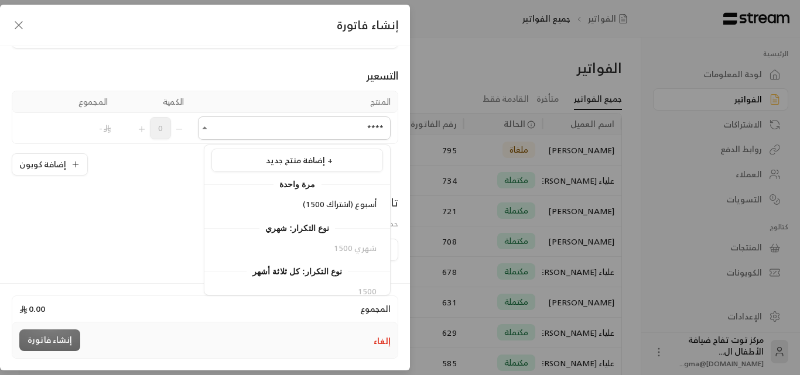
scroll to position [0, 0]
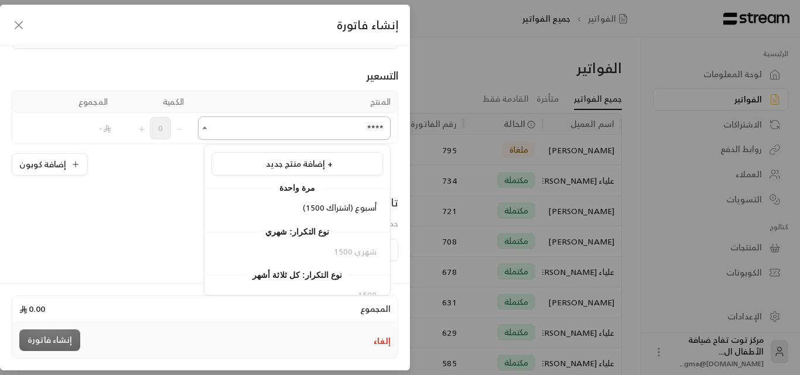
click at [311, 132] on input "****" at bounding box center [294, 128] width 193 height 20
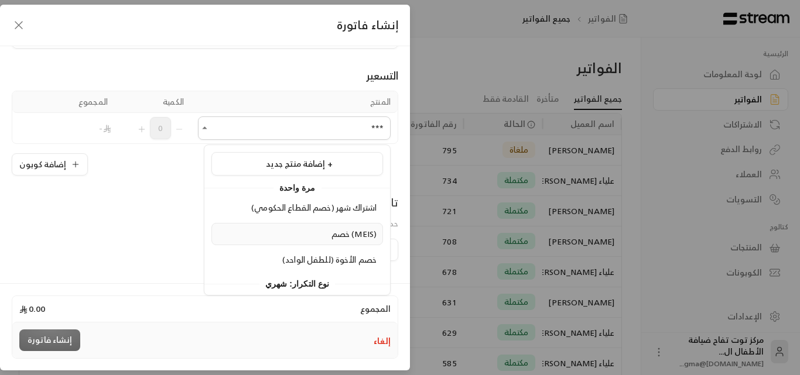
click at [337, 232] on span "خصم (MEIS)" at bounding box center [353, 234] width 45 height 15
type input "***"
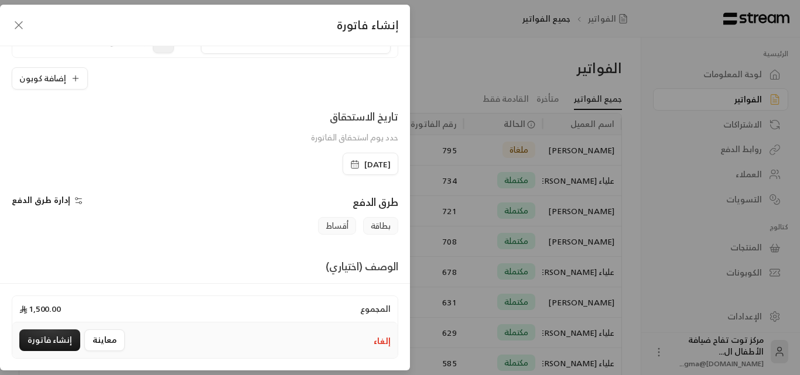
scroll to position [234, 0]
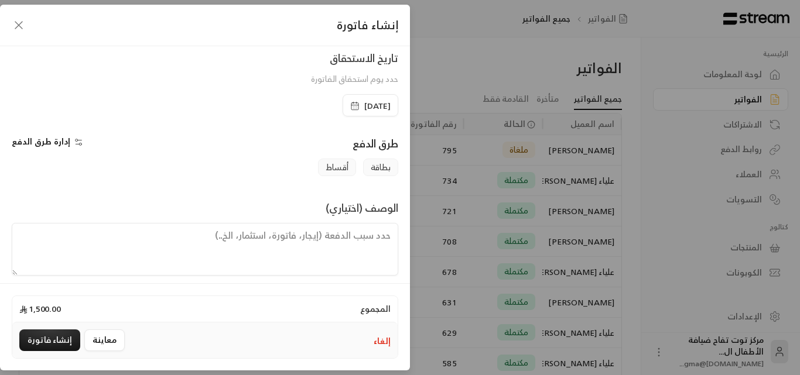
click at [365, 108] on span "[DATE]" at bounding box center [377, 106] width 26 height 12
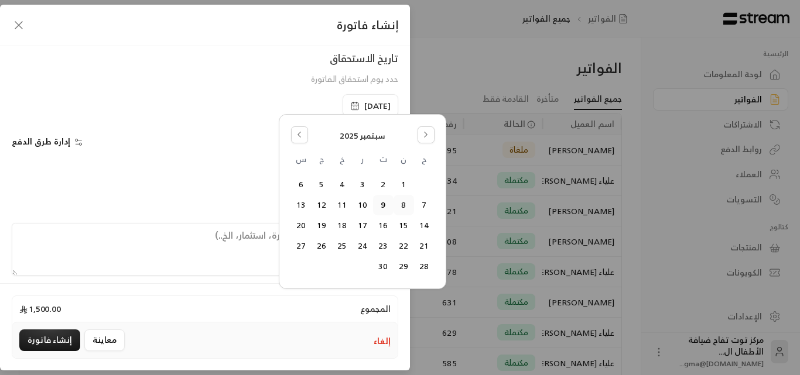
click at [405, 203] on button "8" at bounding box center [403, 205] width 19 height 19
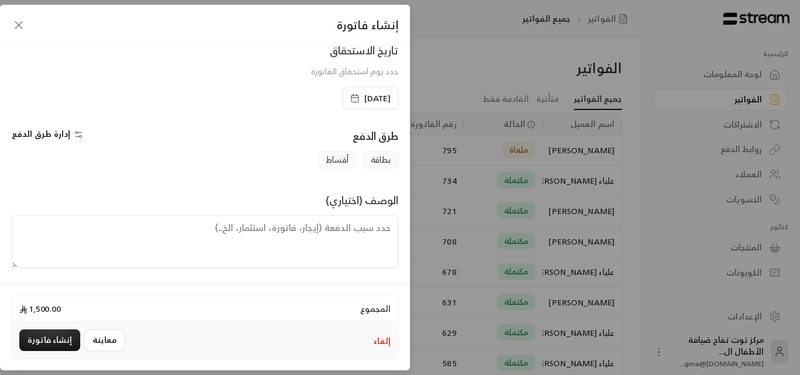
scroll to position [244, 0]
click at [347, 230] on textarea at bounding box center [205, 239] width 386 height 53
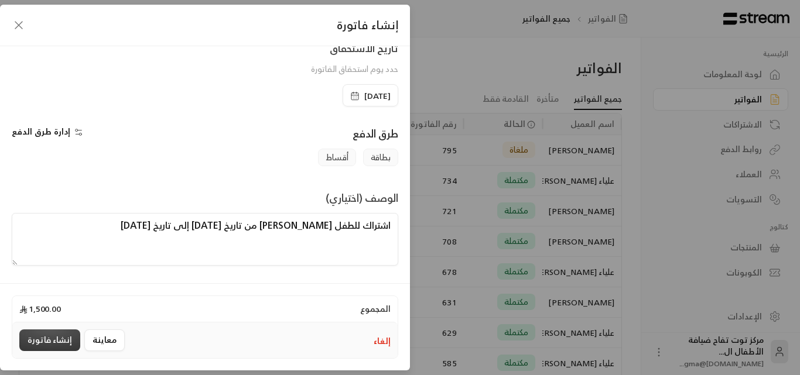
type textarea "اشتراك للطفل عمر من تاريخ 8-9-2025 إلى تاريخ 7-10-2025"
click at [39, 335] on button "إنشاء فاتورة" at bounding box center [49, 341] width 61 height 22
